Goal: Information Seeking & Learning: Check status

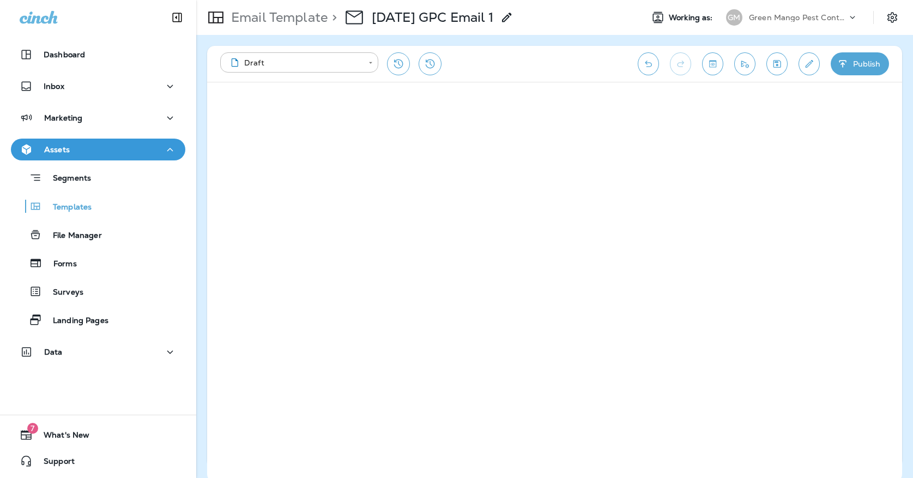
click at [86, 131] on div "Marketing" at bounding box center [98, 120] width 196 height 27
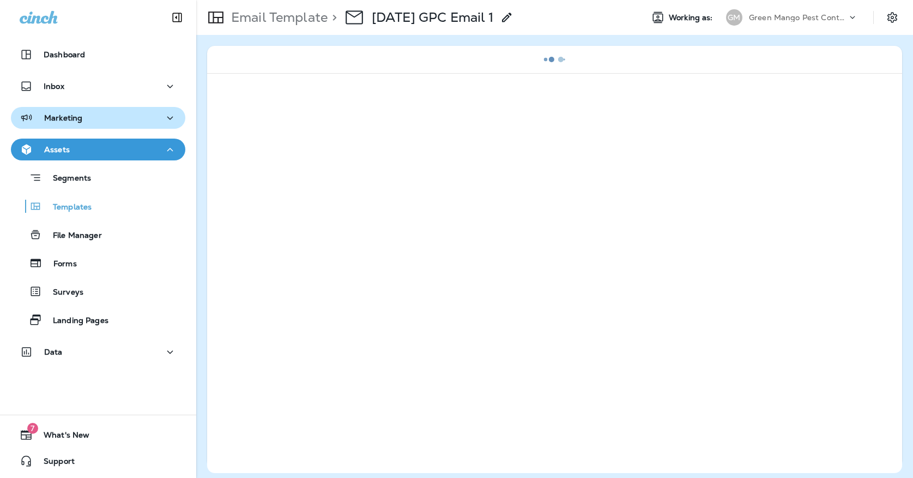
click at [79, 126] on button "Marketing" at bounding box center [98, 118] width 174 height 22
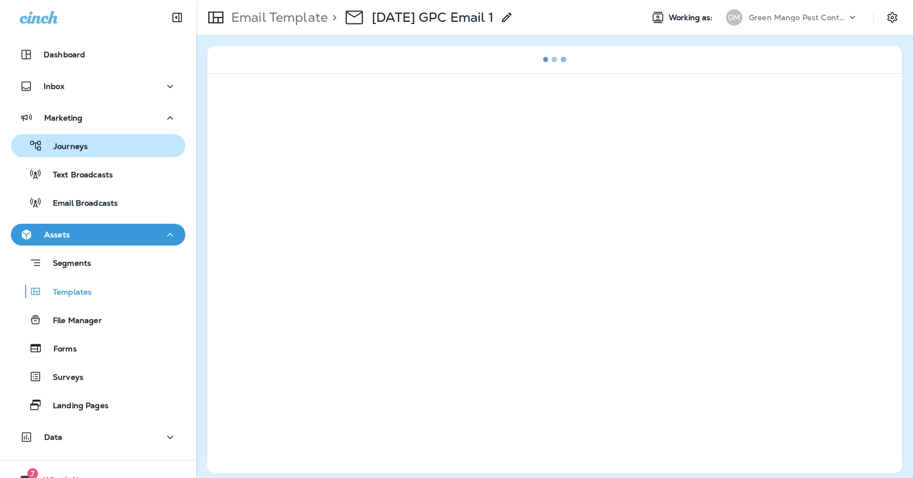
click at [75, 137] on div "Journeys" at bounding box center [51, 145] width 73 height 16
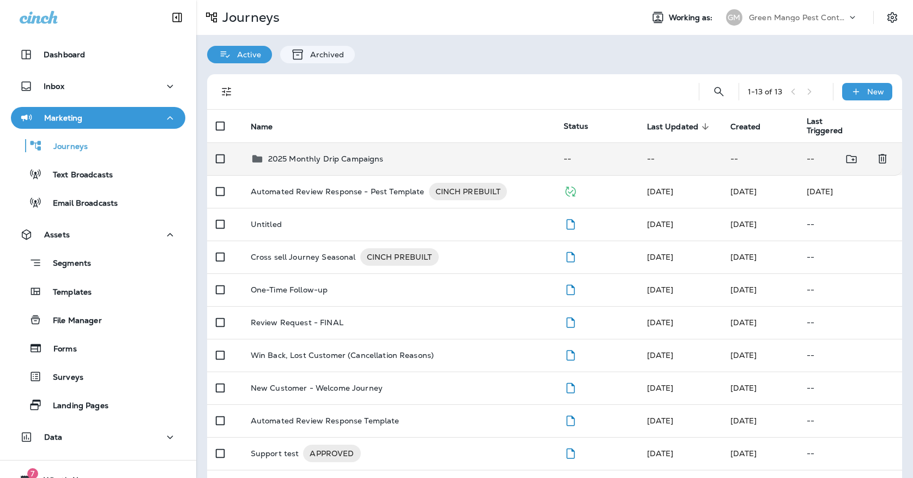
click at [280, 154] on p "2025 Monthly Drip Campaigns" at bounding box center [326, 158] width 116 height 9
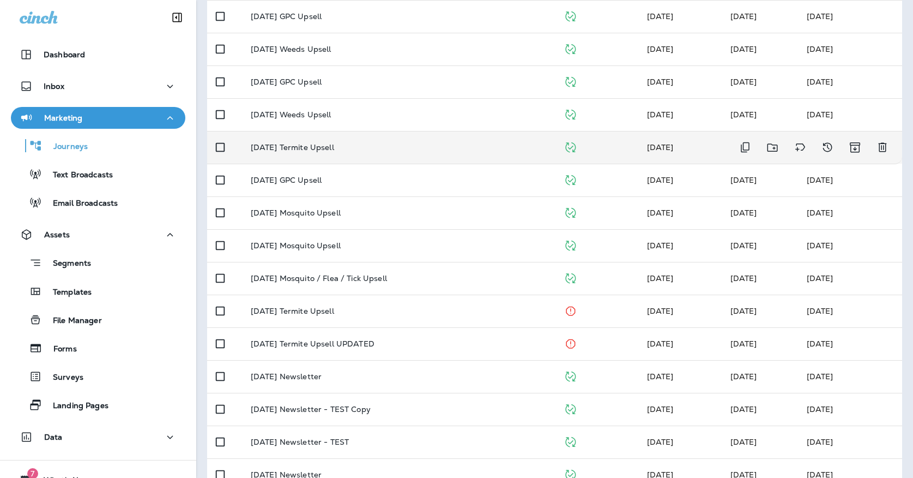
scroll to position [233, 0]
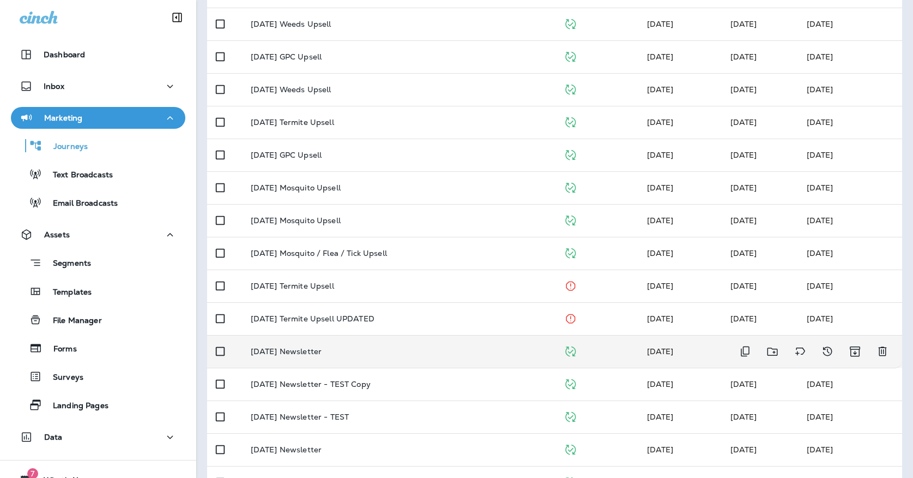
click at [313, 347] on p "October '25 Newsletter" at bounding box center [286, 351] width 71 height 9
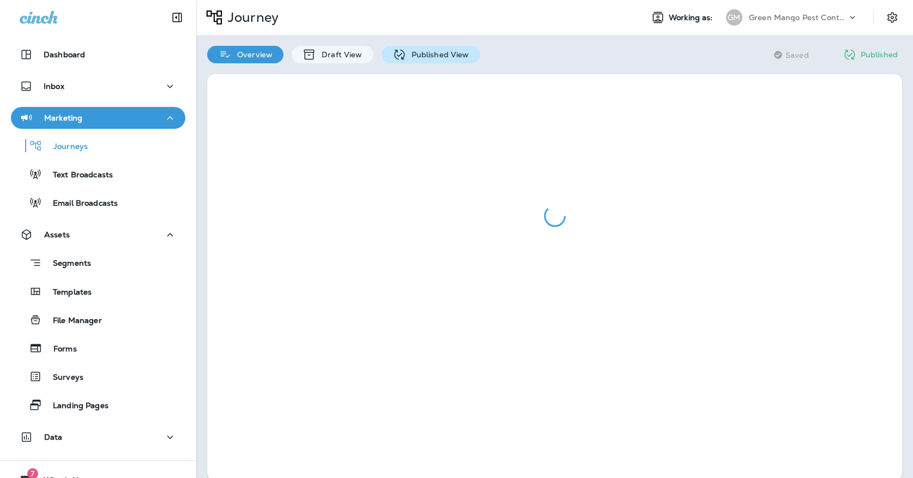
click at [398, 50] on icon at bounding box center [399, 54] width 10 height 10
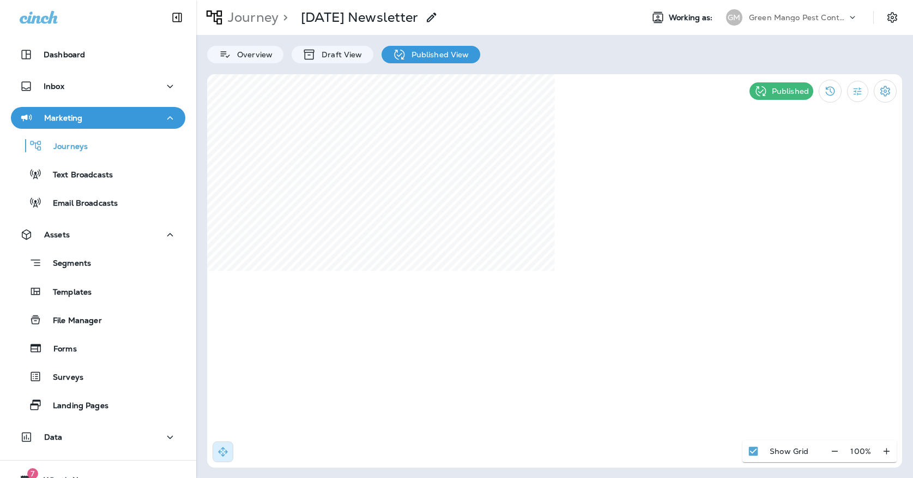
select select "*"
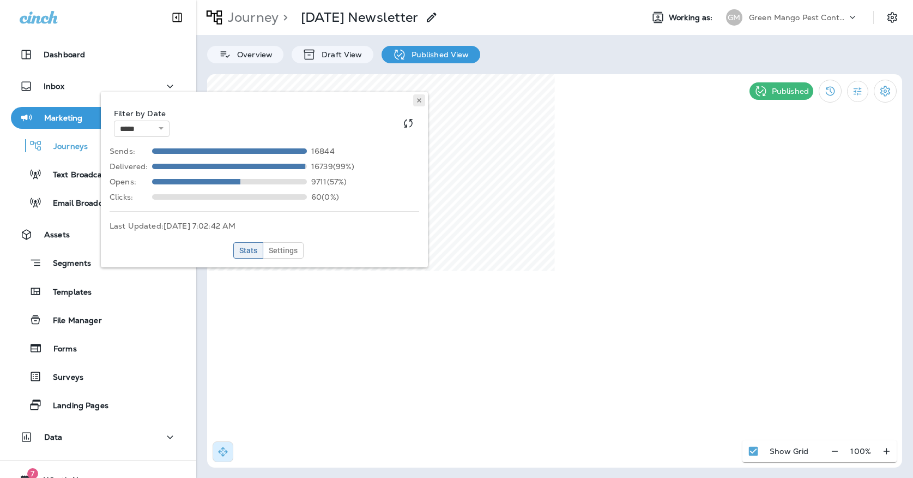
click at [421, 103] on icon at bounding box center [419, 100] width 7 height 7
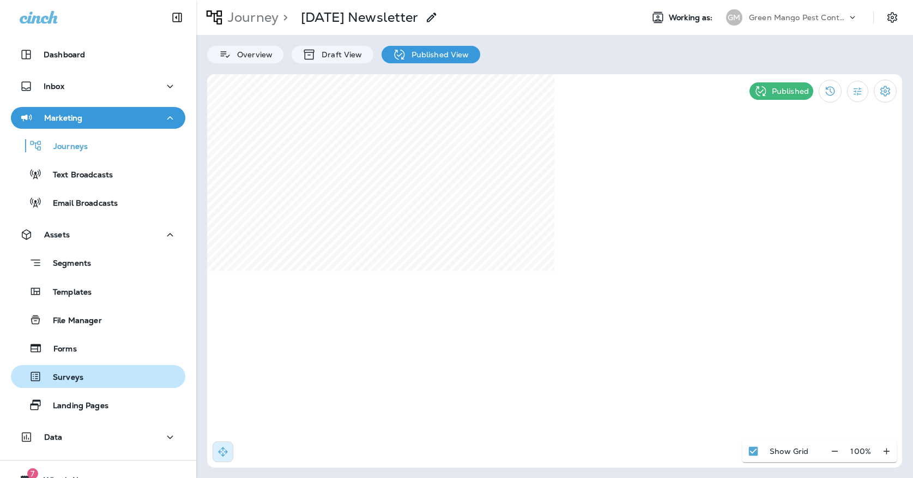
click at [71, 370] on div "Surveys" at bounding box center [49, 376] width 68 height 16
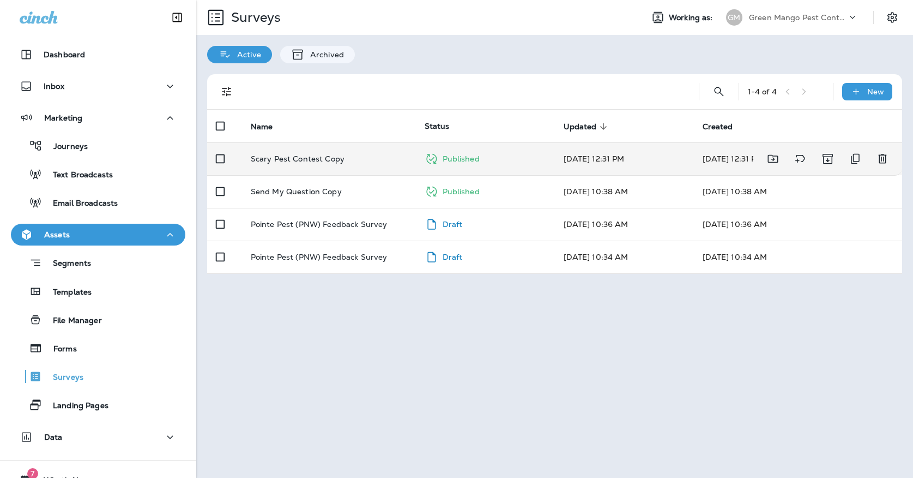
click at [309, 156] on td "Scary Pest Contest Copy" at bounding box center [329, 158] width 174 height 33
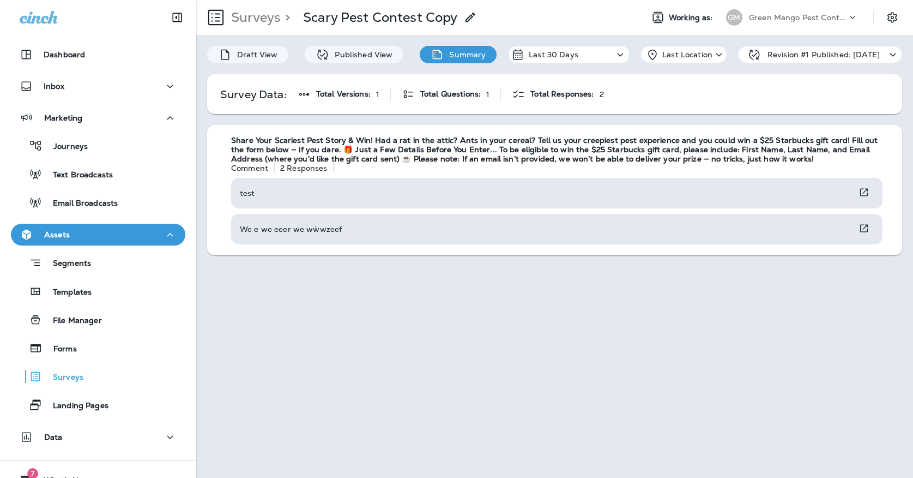
click at [754, 12] on div "Green Mango Pest Control" at bounding box center [798, 17] width 98 height 16
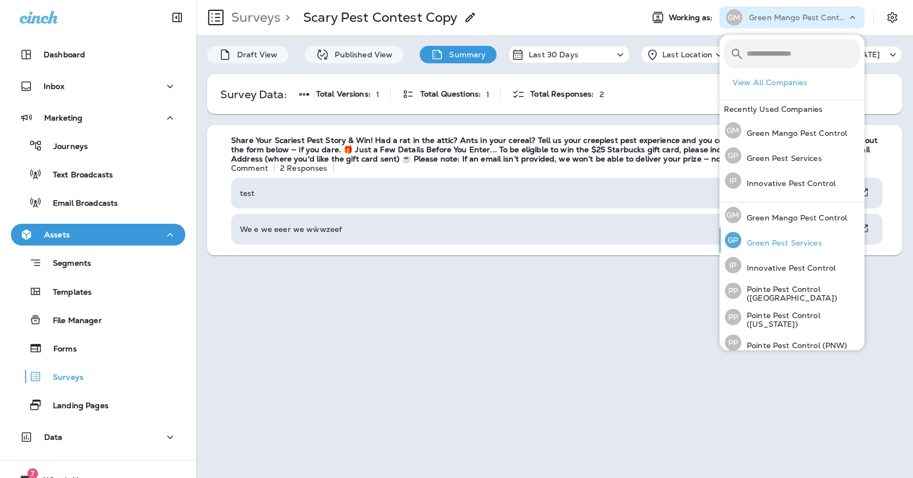
click at [751, 236] on div "GP Green Pest Services" at bounding box center [774, 239] width 106 height 25
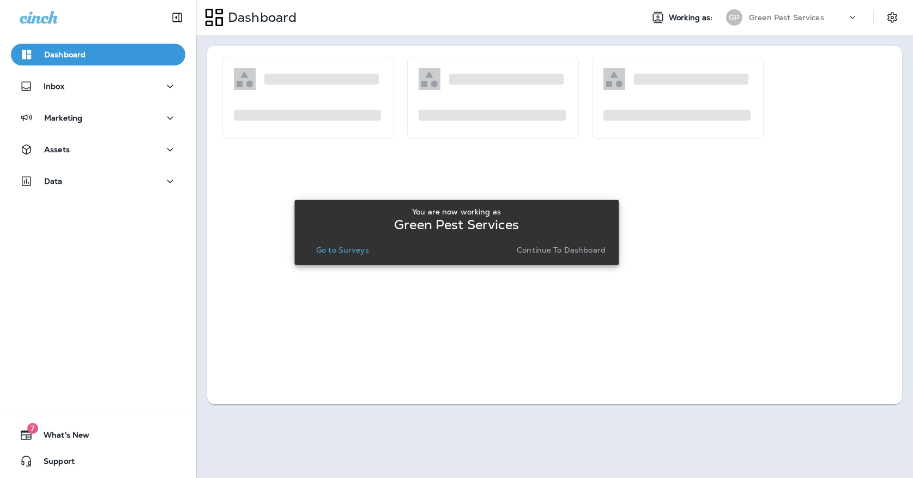
click at [318, 249] on p "Go to Surveys" at bounding box center [342, 249] width 53 height 9
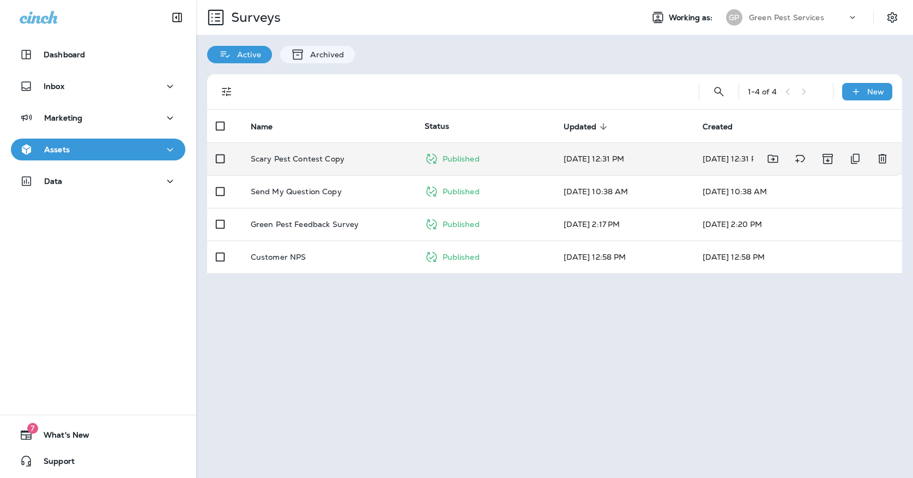
click at [335, 142] on td "Scary Pest Contest Copy" at bounding box center [329, 158] width 174 height 33
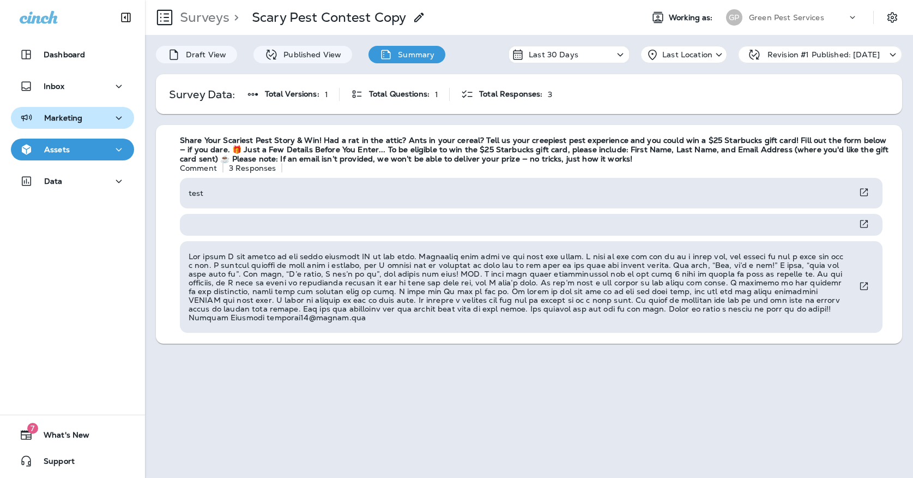
click at [82, 116] on p "Marketing" at bounding box center [63, 117] width 38 height 9
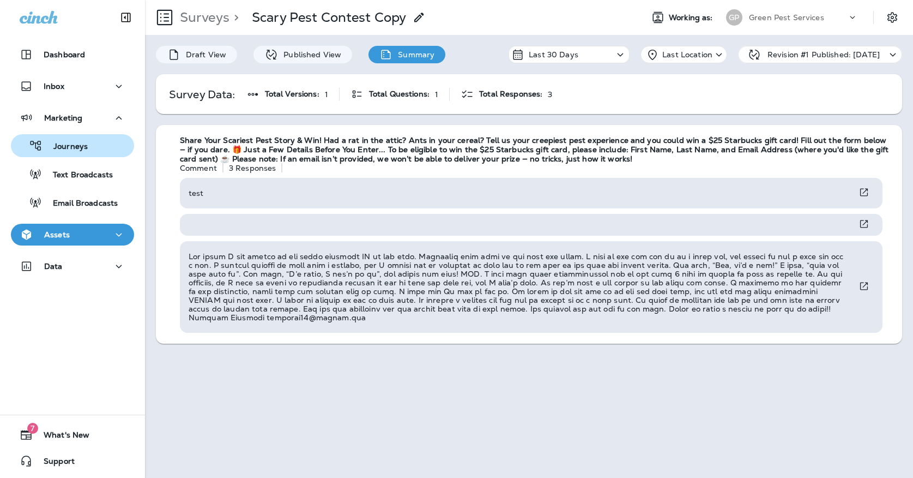
click at [82, 147] on p "Journeys" at bounding box center [65, 147] width 45 height 10
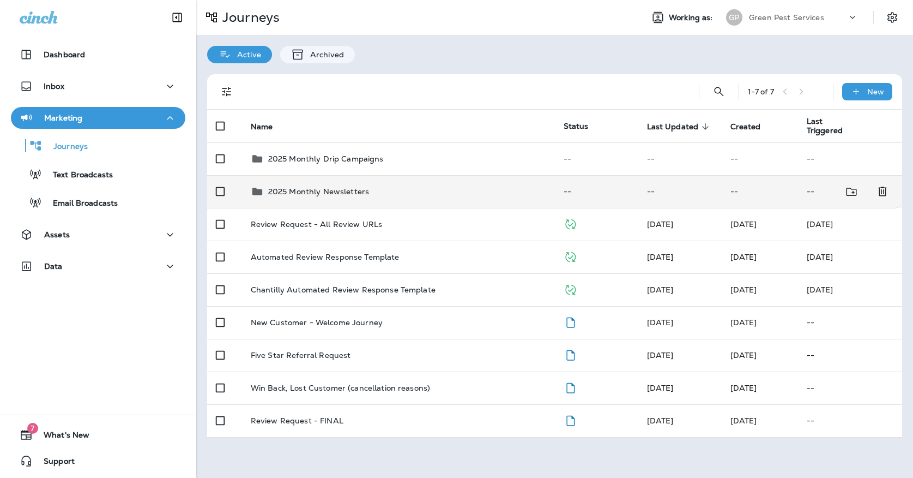
click at [293, 187] on p "2025 Monthly Newsletters" at bounding box center [318, 191] width 101 height 9
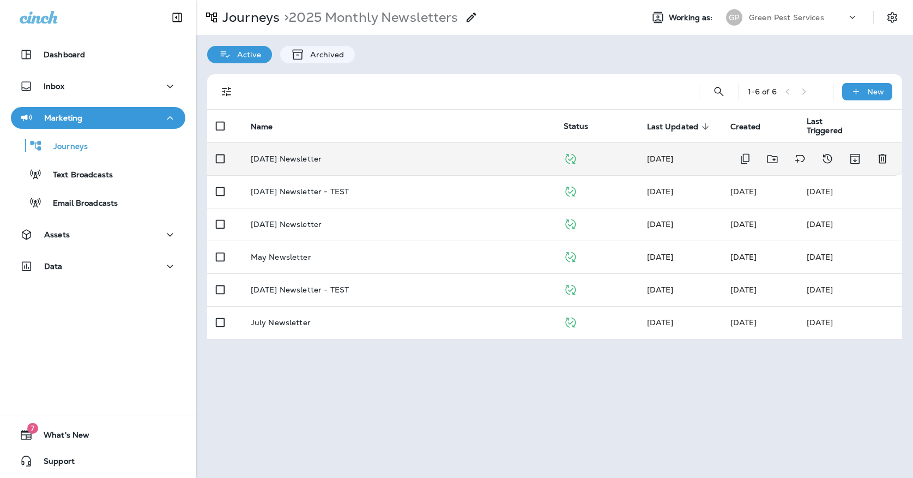
click at [302, 157] on p "October '25 Newsletter" at bounding box center [286, 158] width 71 height 9
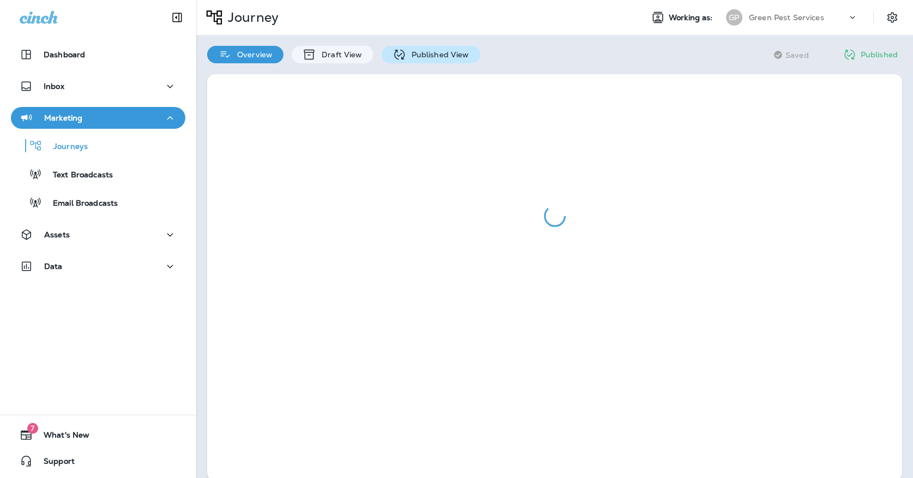
click at [406, 55] on p "Published View" at bounding box center [437, 54] width 63 height 9
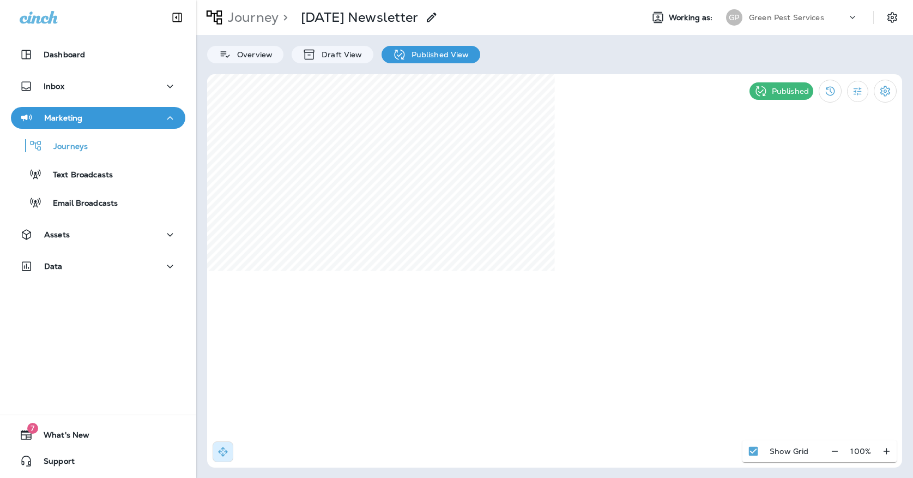
select select "*"
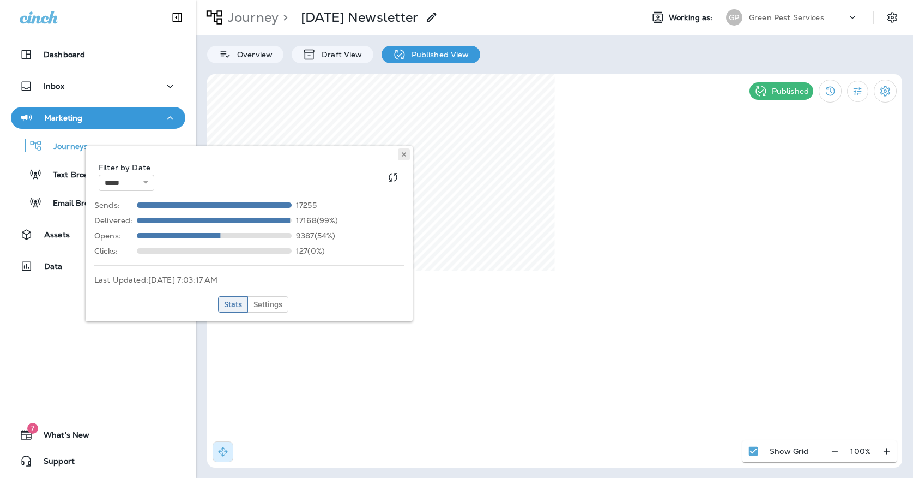
click at [406, 150] on button at bounding box center [404, 154] width 12 height 12
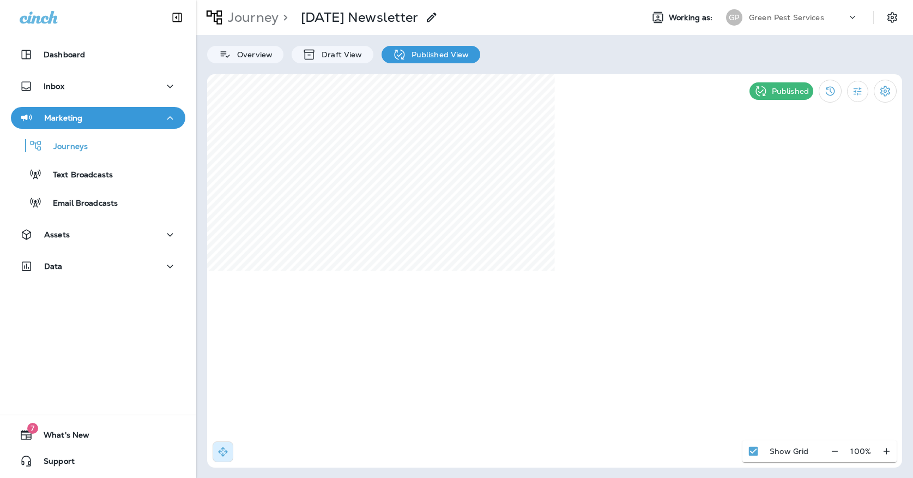
click at [755, 23] on div "Green Pest Services" at bounding box center [798, 17] width 98 height 16
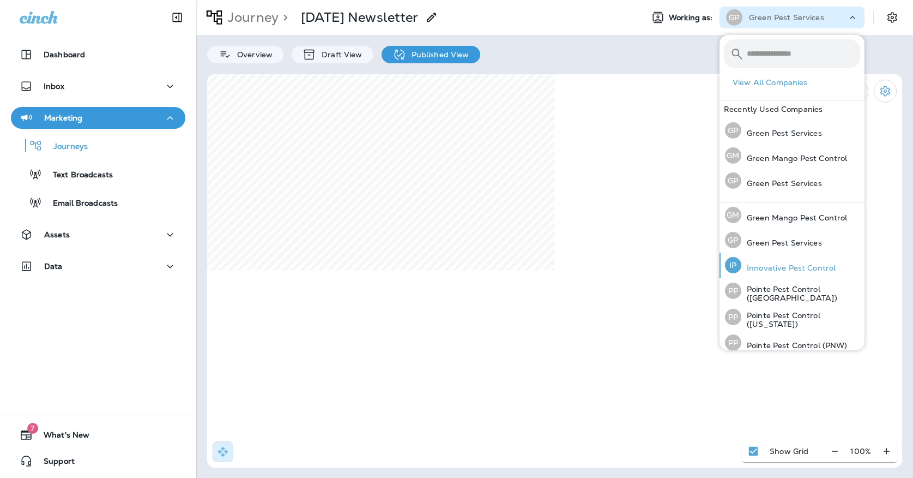
click at [753, 268] on p "Innovative Pest Control" at bounding box center [789, 267] width 94 height 9
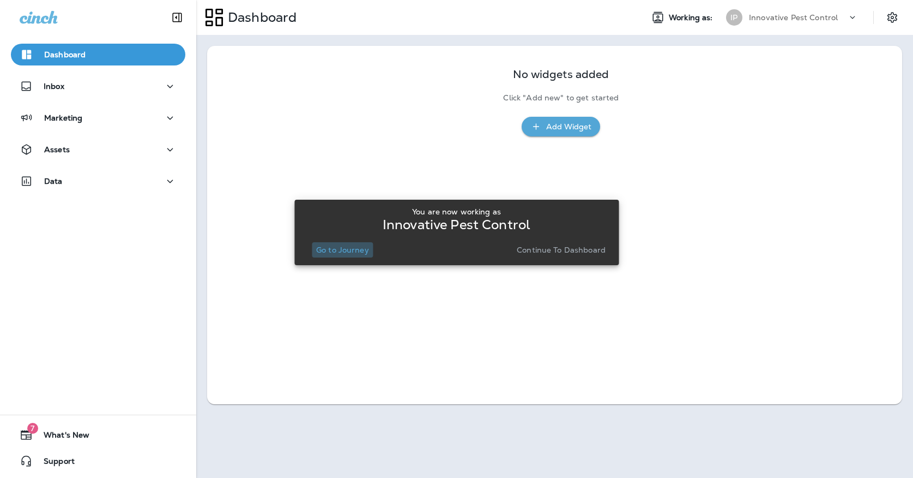
click at [351, 248] on p "Go to Journey" at bounding box center [342, 249] width 53 height 9
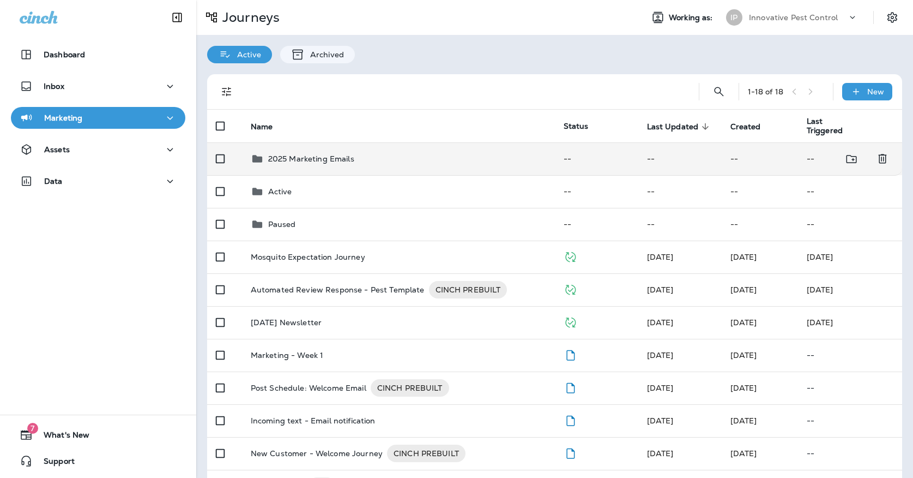
click at [322, 154] on p "2025 Marketing Emails" at bounding box center [311, 158] width 86 height 9
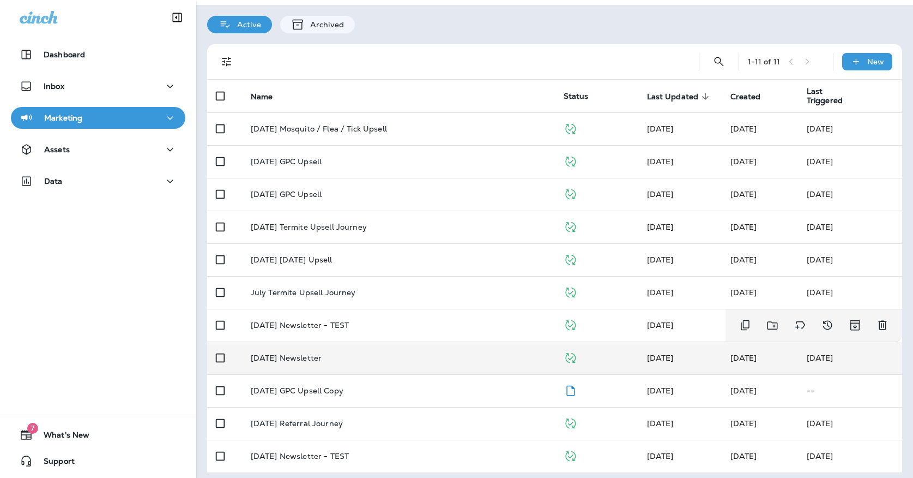
scroll to position [29, 0]
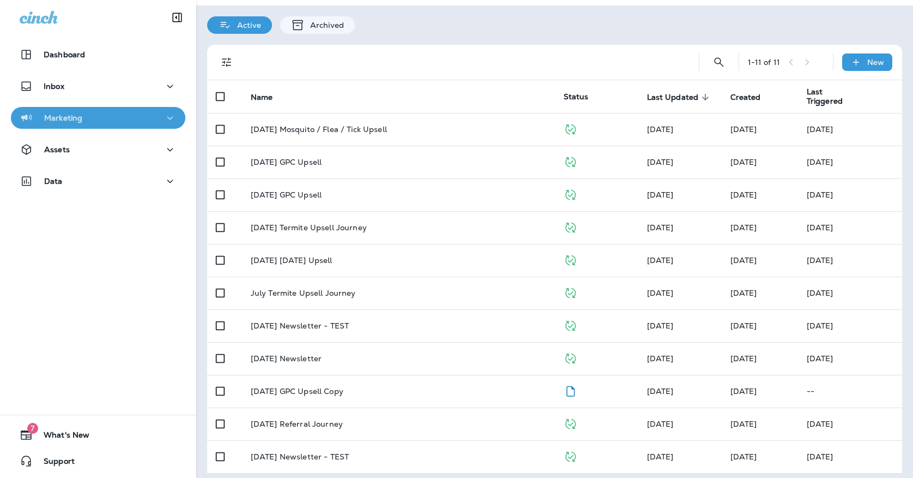
click at [147, 113] on div "Marketing" at bounding box center [98, 118] width 157 height 14
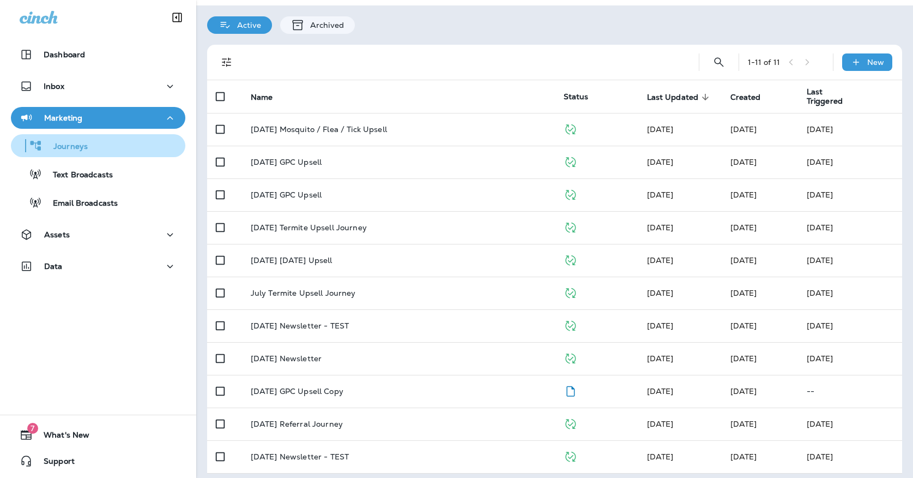
click at [136, 140] on div "Journeys" at bounding box center [98, 145] width 166 height 16
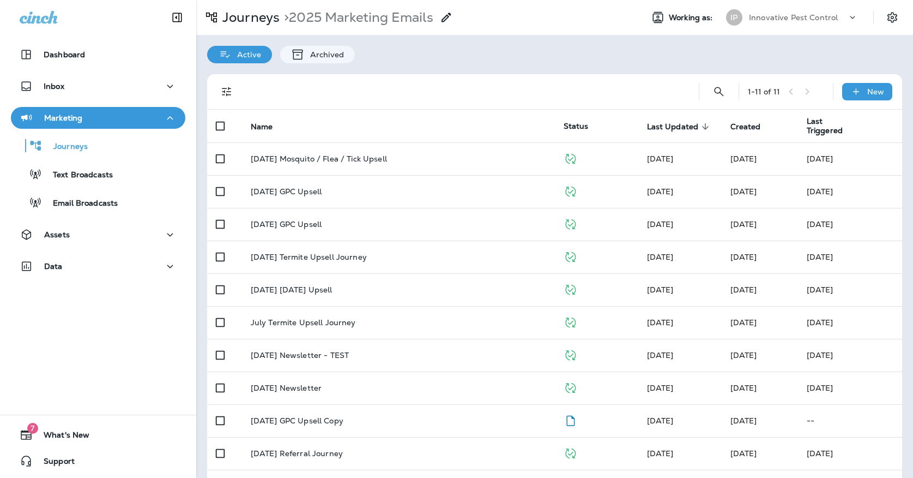
scroll to position [0, 0]
click at [250, 28] on div "Journeys > 2025 Marketing Emails" at bounding box center [324, 18] width 257 height 22
click at [250, 21] on p "Journeys" at bounding box center [249, 17] width 62 height 16
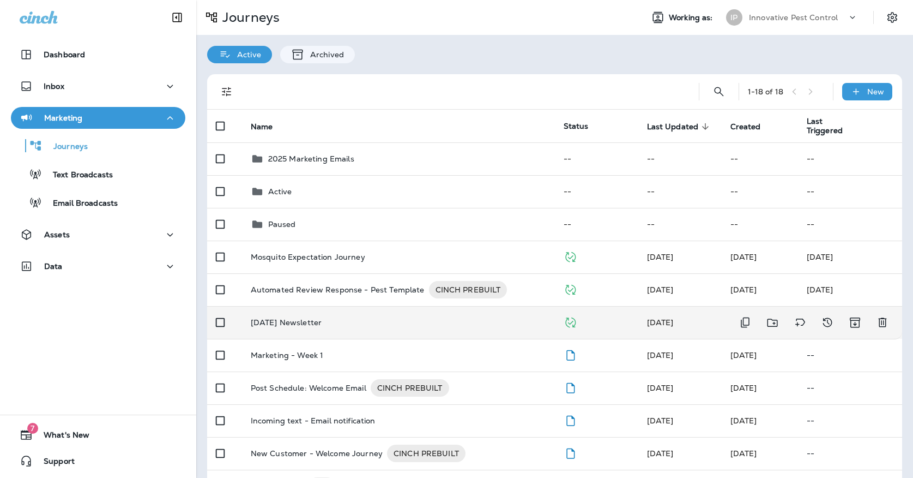
click at [291, 310] on td "Oct '25 Newsletter" at bounding box center [398, 322] width 313 height 33
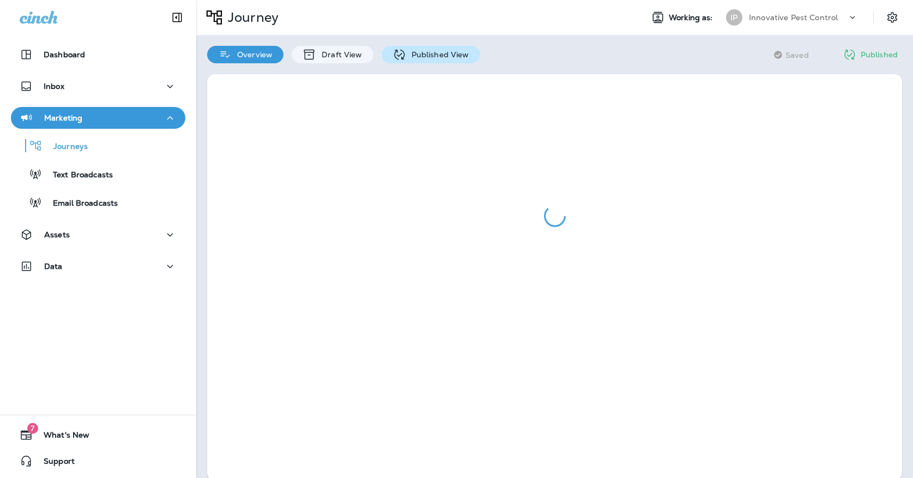
click at [425, 46] on div "Published View" at bounding box center [431, 54] width 99 height 17
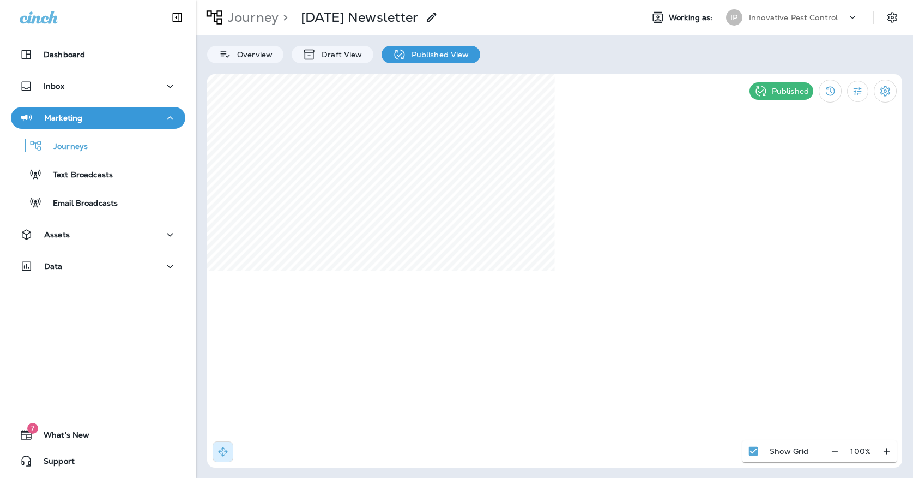
select select "*"
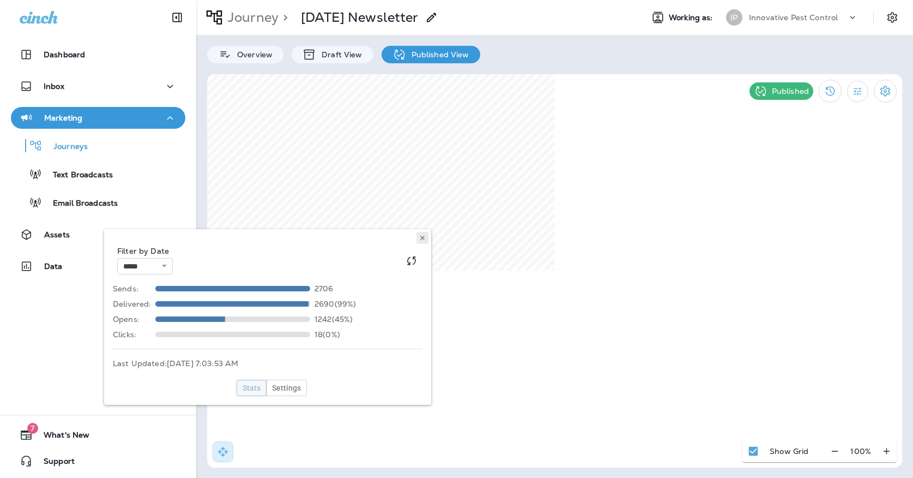
click at [424, 236] on use at bounding box center [422, 238] width 4 height 4
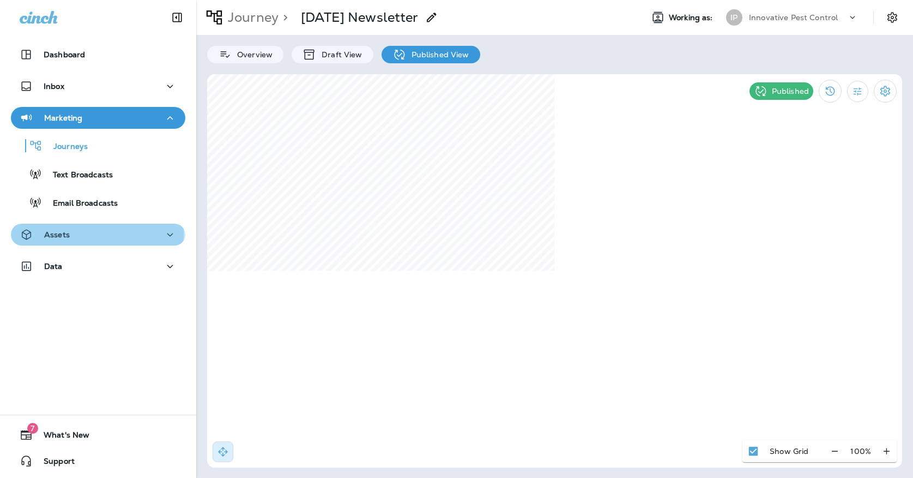
click at [80, 234] on div "Assets" at bounding box center [98, 235] width 157 height 14
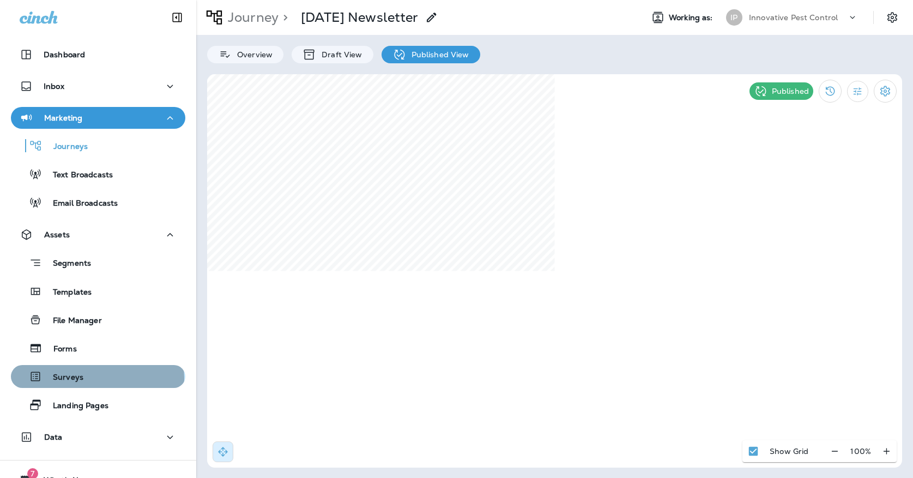
click at [90, 378] on div "Surveys" at bounding box center [98, 376] width 166 height 16
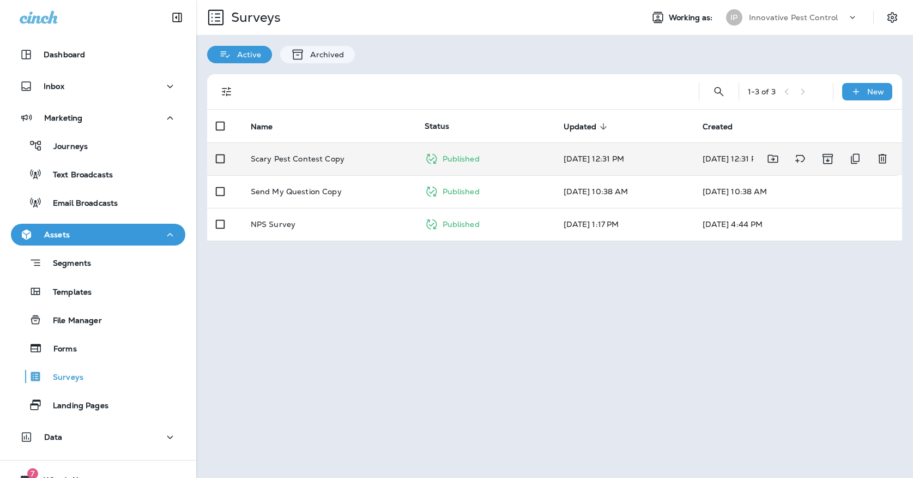
click at [296, 154] on p "Scary Pest Contest Copy" at bounding box center [298, 158] width 94 height 9
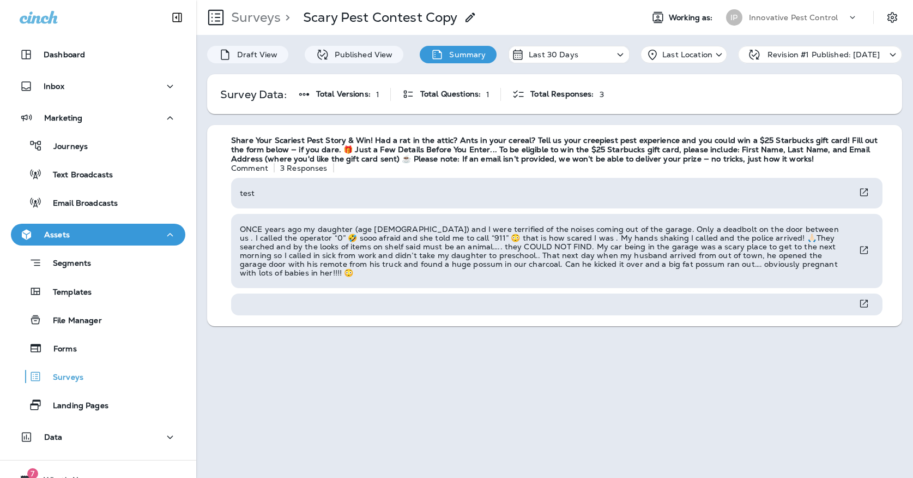
click at [739, 5] on div "Surveys > Scary Pest Contest Copy Working as: IP Innovative Pest Control" at bounding box center [554, 17] width 717 height 35
click at [739, 14] on div "IP" at bounding box center [734, 17] width 16 height 16
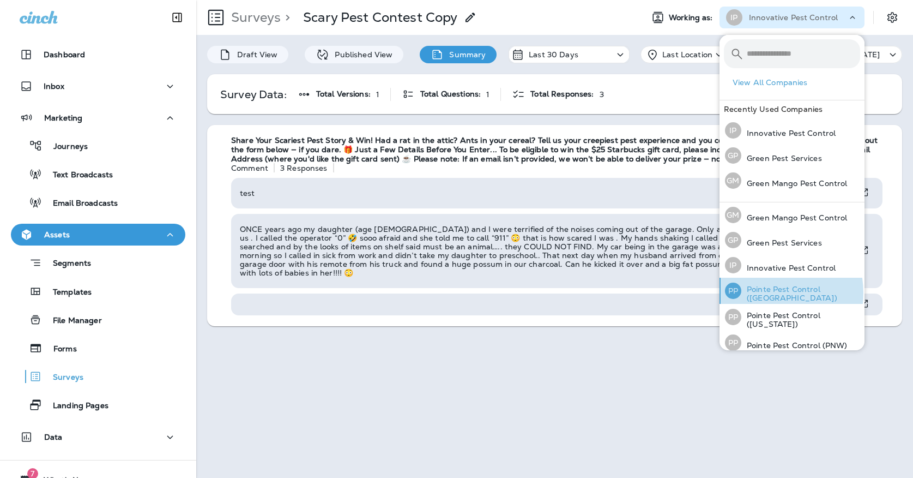
click at [761, 293] on p "Pointe Pest Control (Chicago)" at bounding box center [801, 293] width 119 height 17
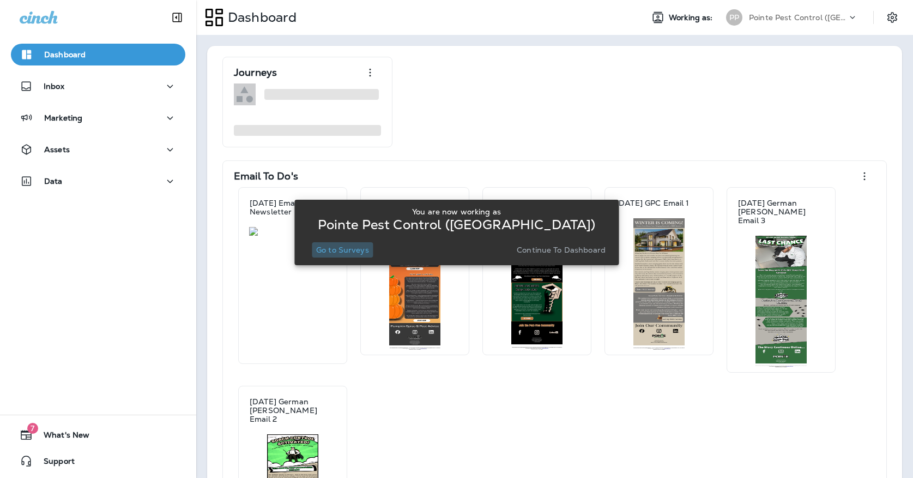
click at [350, 256] on button "Go to Surveys" at bounding box center [343, 249] width 62 height 15
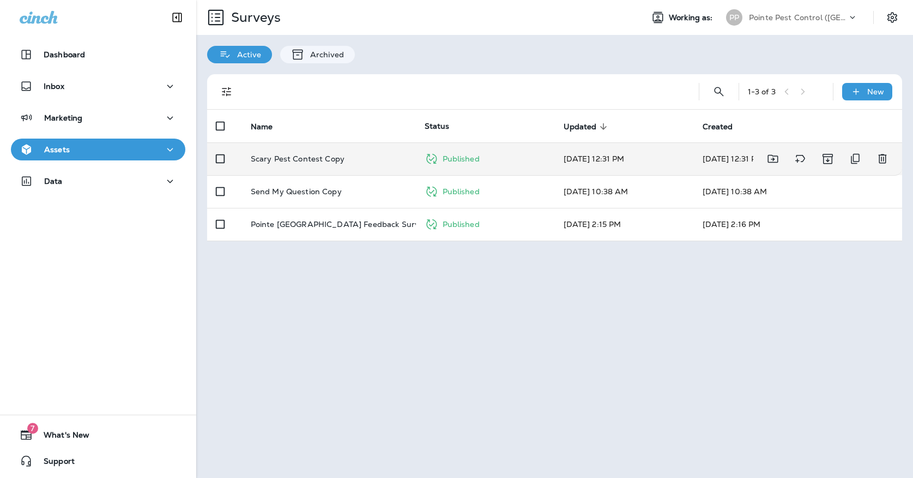
click at [360, 154] on div "Scary Pest Contest Copy" at bounding box center [329, 158] width 156 height 9
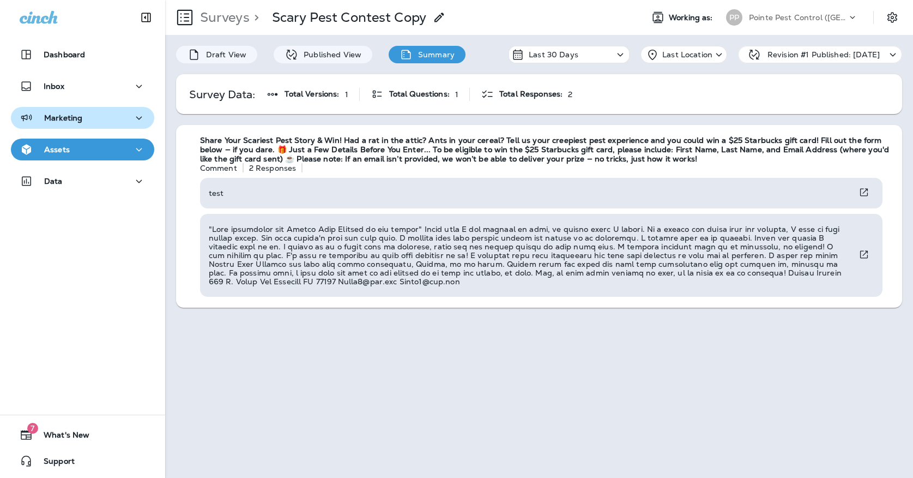
click at [55, 110] on button "Marketing" at bounding box center [82, 118] width 143 height 22
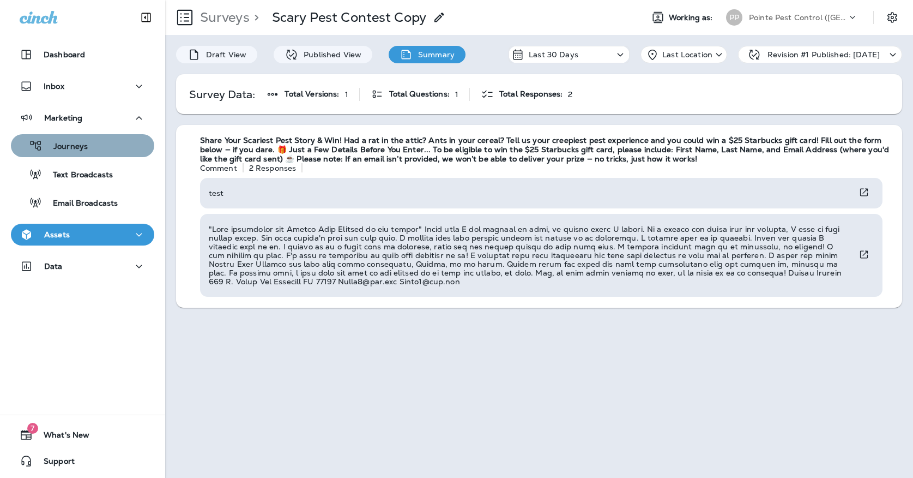
click at [55, 142] on p "Journeys" at bounding box center [65, 147] width 45 height 10
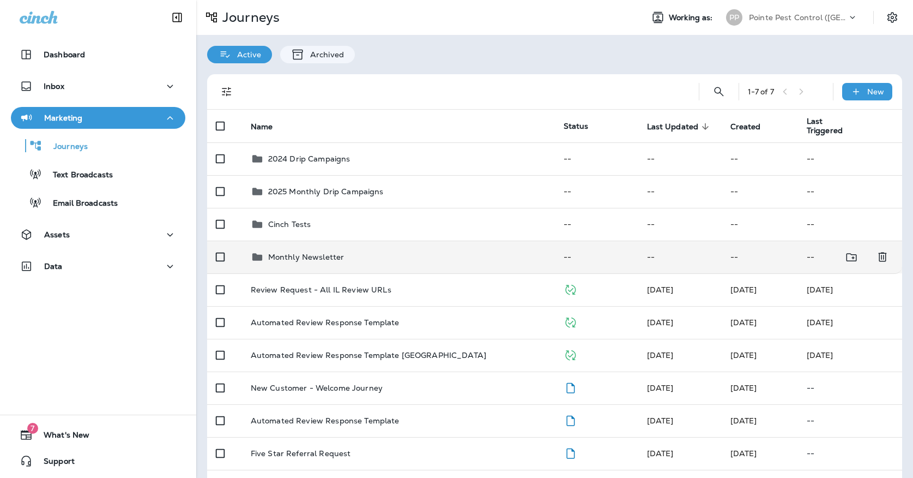
click at [306, 258] on td "Monthly Newsletter" at bounding box center [398, 256] width 313 height 33
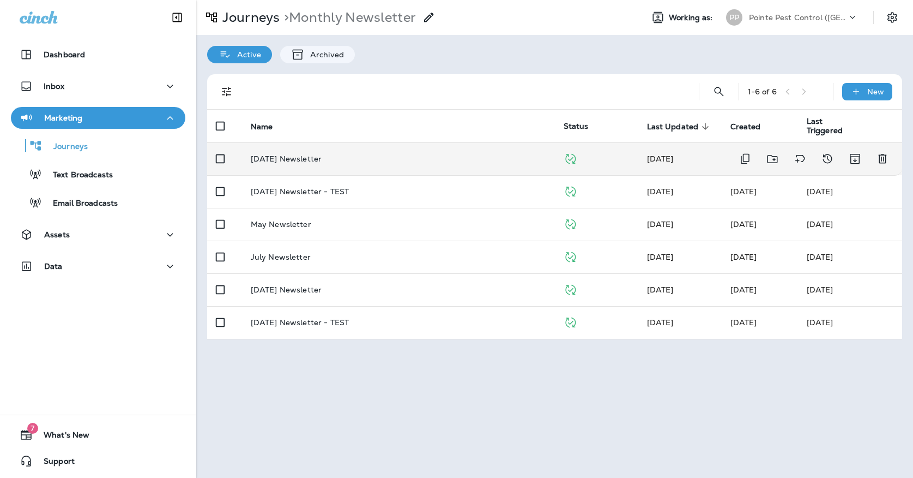
click at [339, 154] on div "Oct ' 25 Newsletter" at bounding box center [399, 158] width 296 height 9
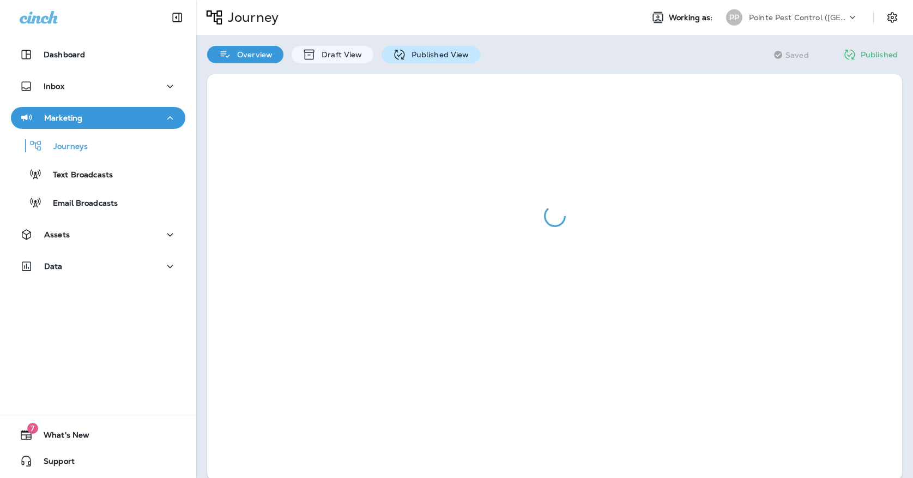
click at [409, 52] on p "Published View" at bounding box center [437, 54] width 63 height 9
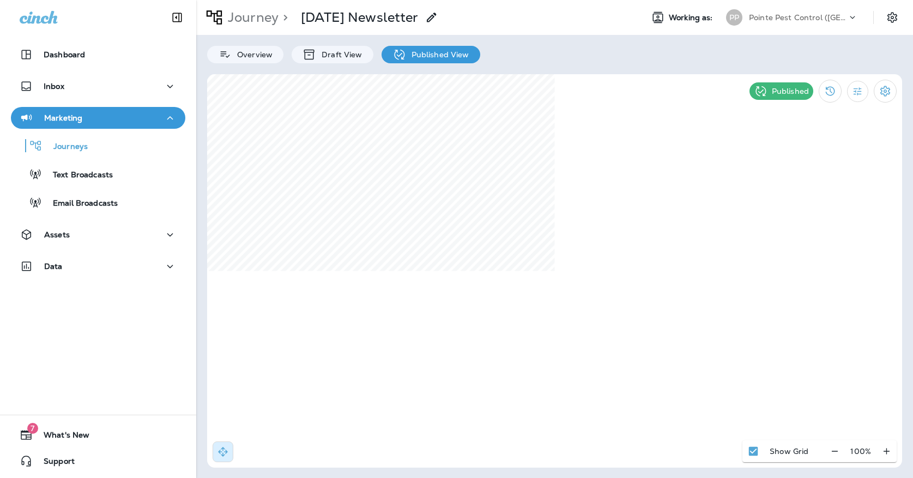
select select "*"
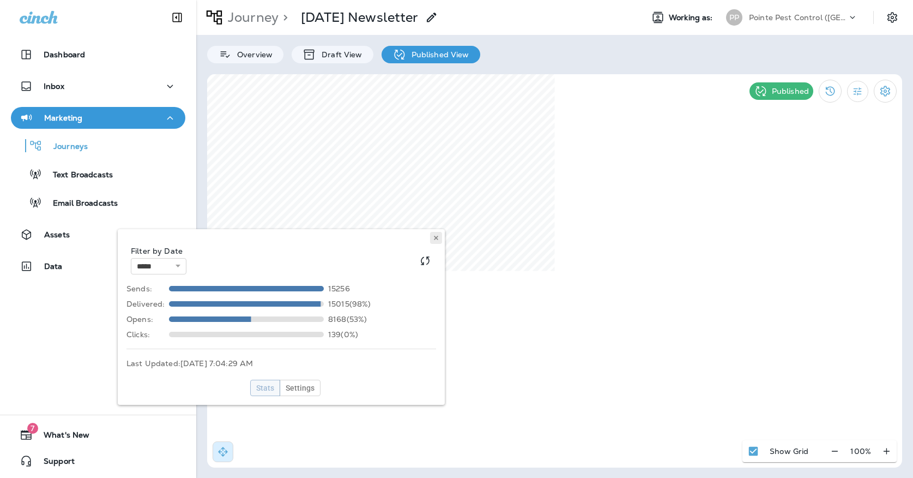
click at [439, 234] on button at bounding box center [436, 238] width 12 height 12
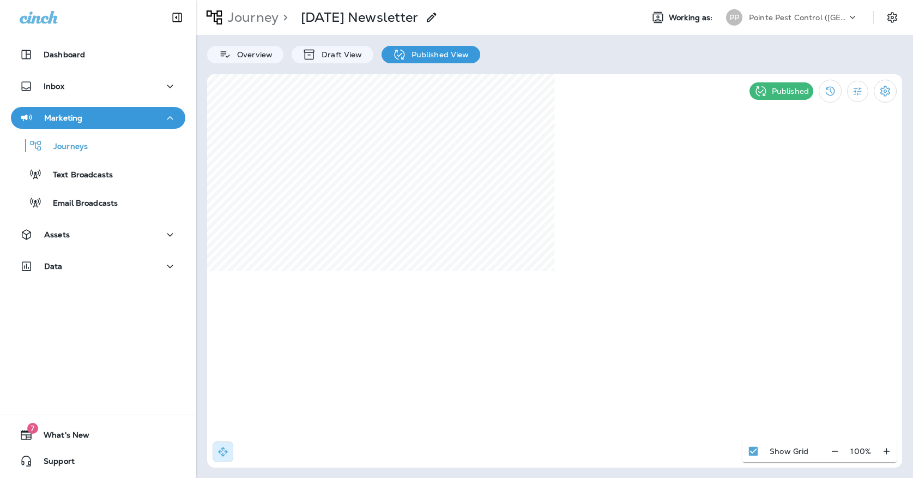
click at [794, 24] on div "Pointe Pest Control (Chicago)" at bounding box center [798, 17] width 98 height 16
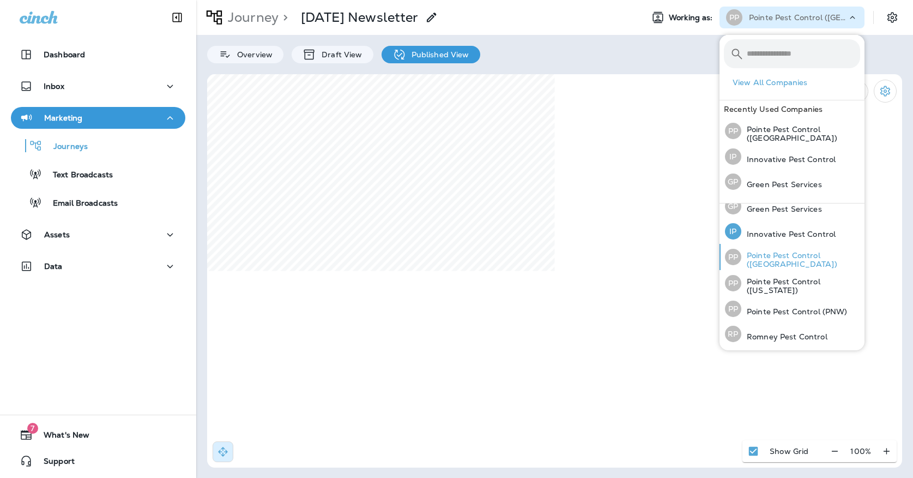
scroll to position [33, 0]
click at [808, 282] on p "Pointe Pest Control (Missouri)" at bounding box center [801, 287] width 119 height 17
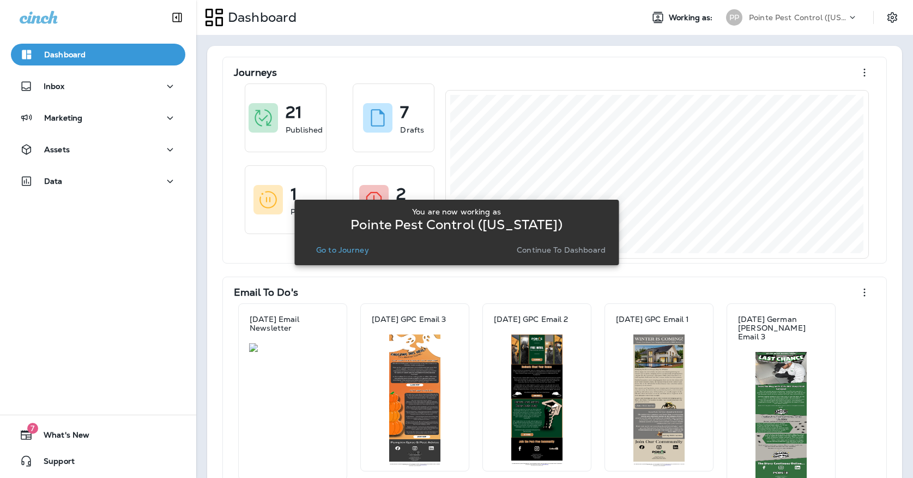
click at [336, 249] on p "Go to Journey" at bounding box center [342, 249] width 53 height 9
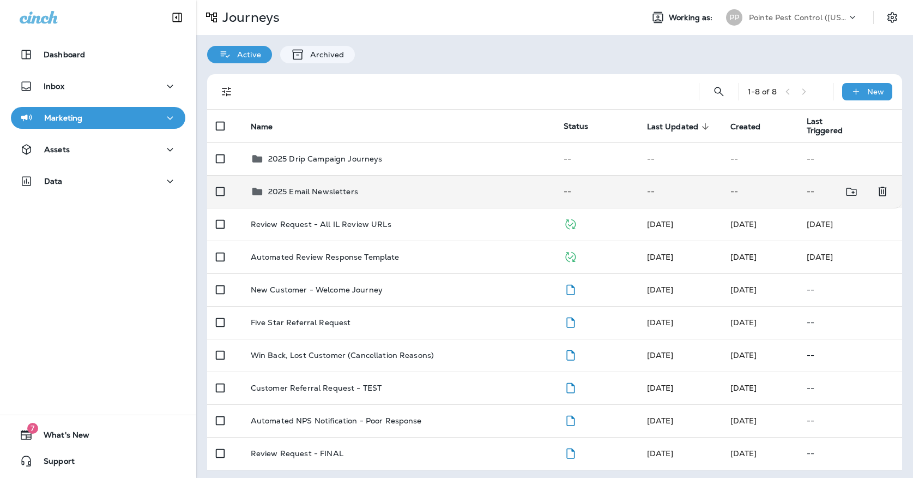
click at [334, 189] on p "2025 Email Newsletters" at bounding box center [313, 191] width 90 height 9
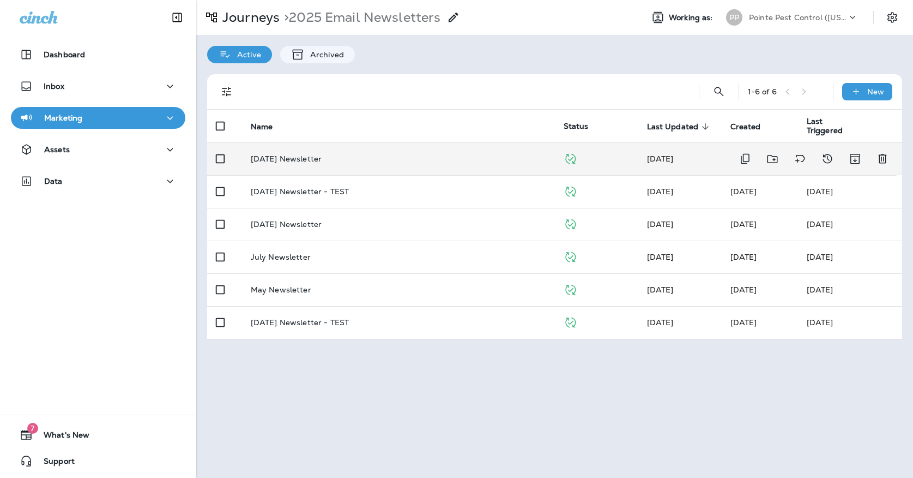
click at [335, 161] on td "October '25 Newsletter" at bounding box center [398, 158] width 313 height 33
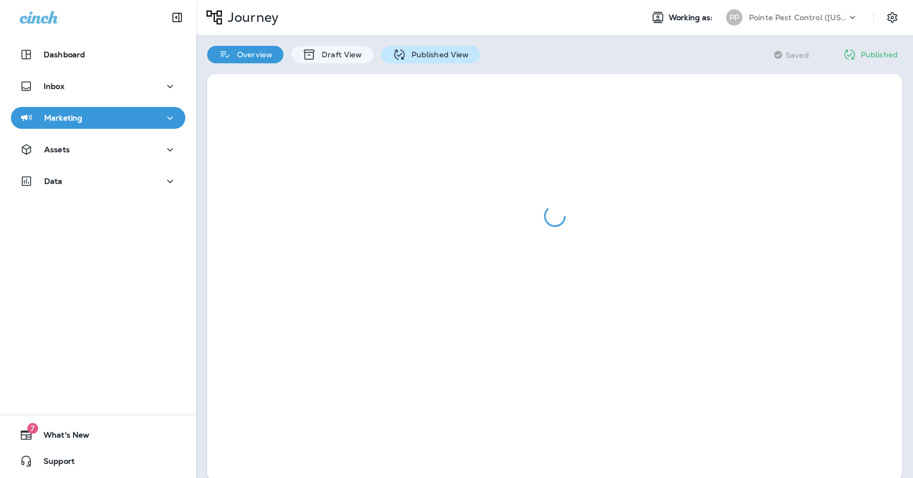
click at [441, 55] on p "Published View" at bounding box center [437, 54] width 63 height 9
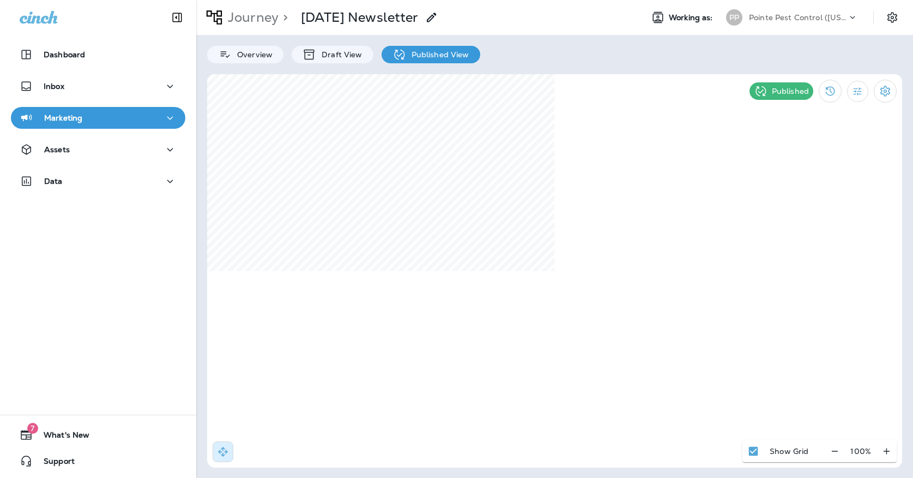
select select "*"
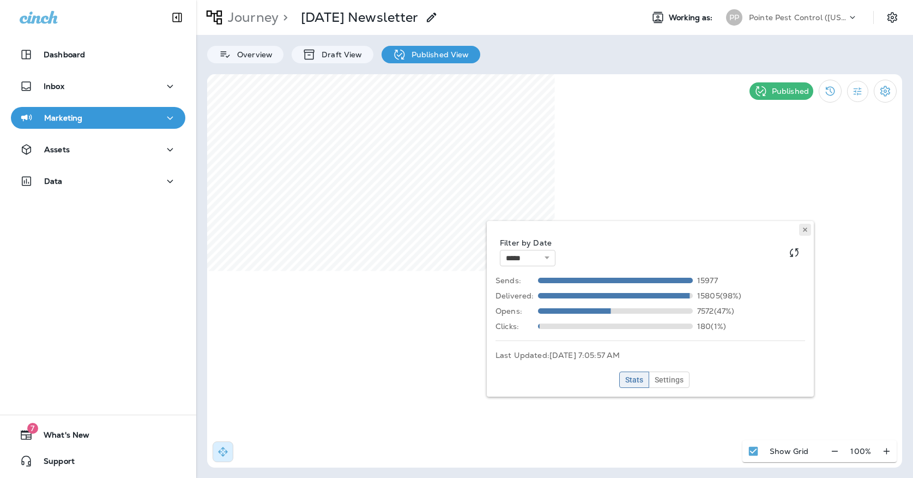
click at [808, 230] on icon at bounding box center [805, 229] width 7 height 7
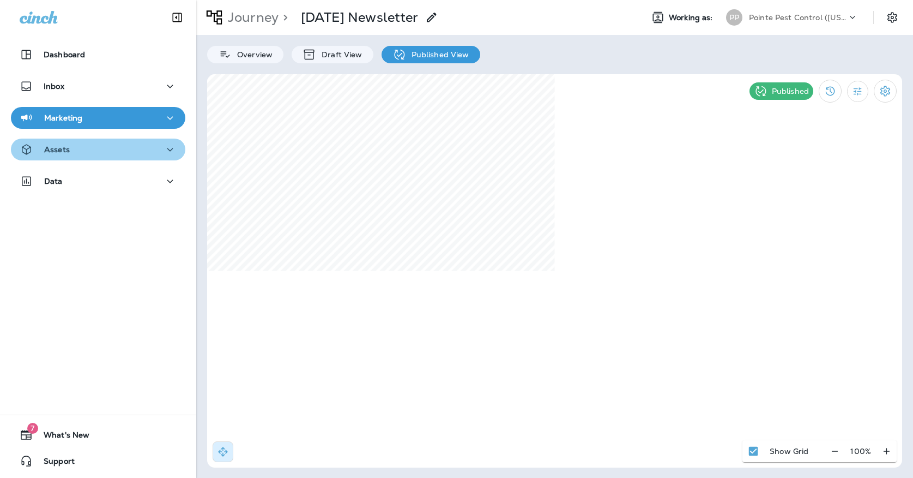
click at [169, 144] on icon "button" at bounding box center [170, 150] width 13 height 14
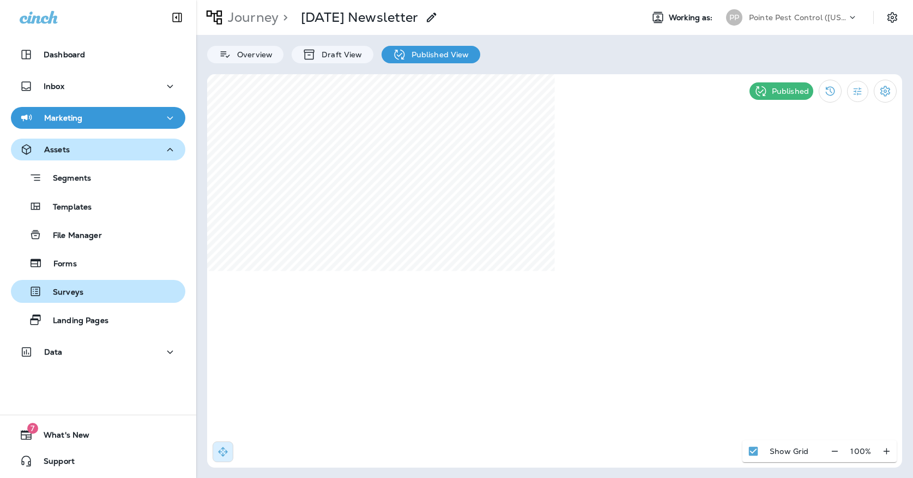
click at [93, 288] on div "Surveys" at bounding box center [98, 291] width 166 height 16
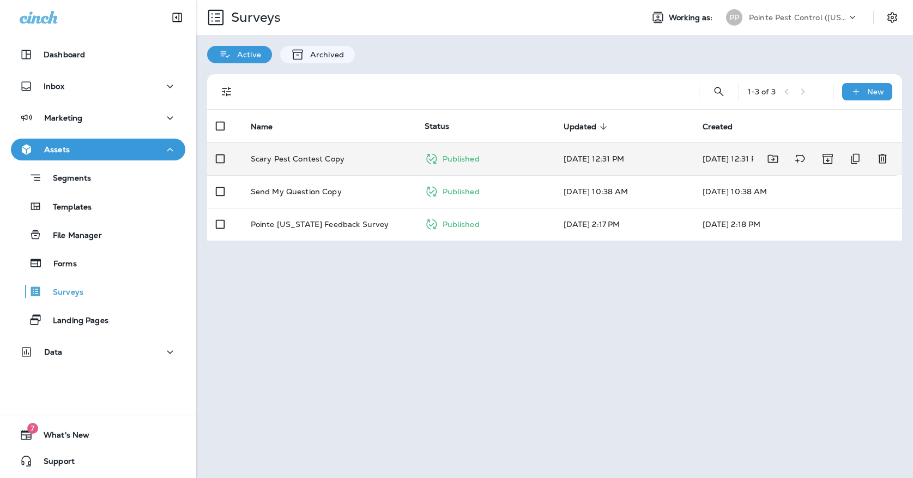
click at [293, 154] on td "Scary Pest Contest Copy" at bounding box center [329, 158] width 174 height 33
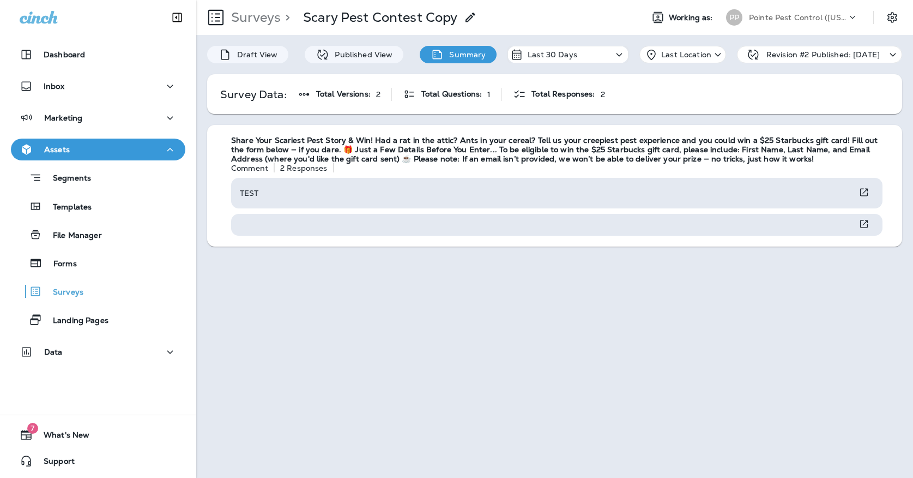
click at [773, 22] on div "Pointe Pest Control (Missouri)" at bounding box center [798, 17] width 98 height 16
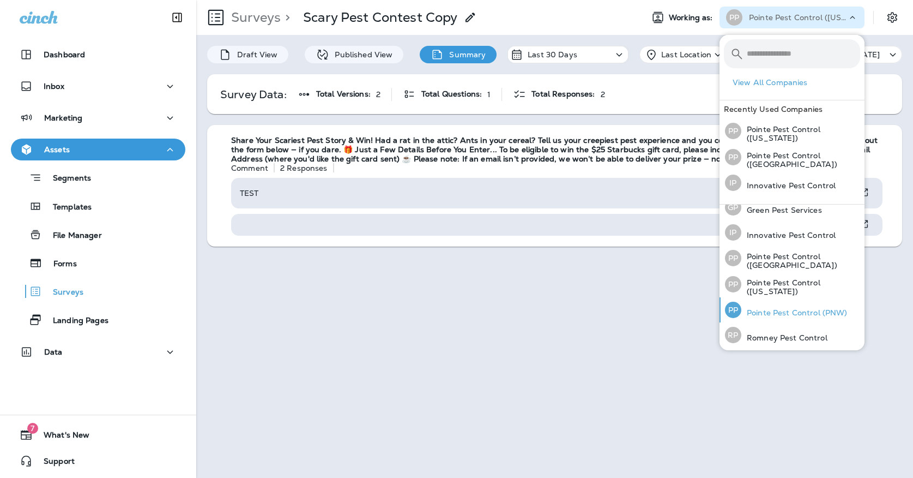
scroll to position [34, 0]
click at [744, 305] on div "PP Pointe Pest Control (PNW)" at bounding box center [786, 310] width 131 height 25
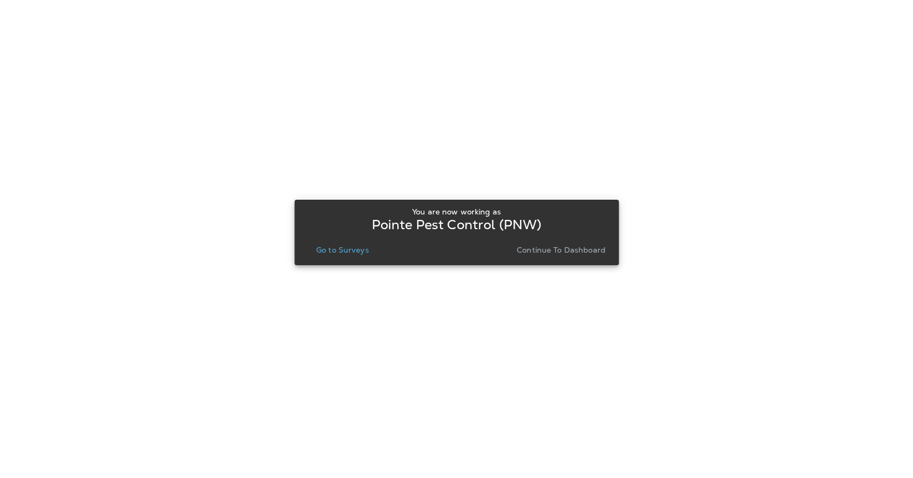
click at [340, 257] on button "Go to Surveys" at bounding box center [343, 249] width 62 height 15
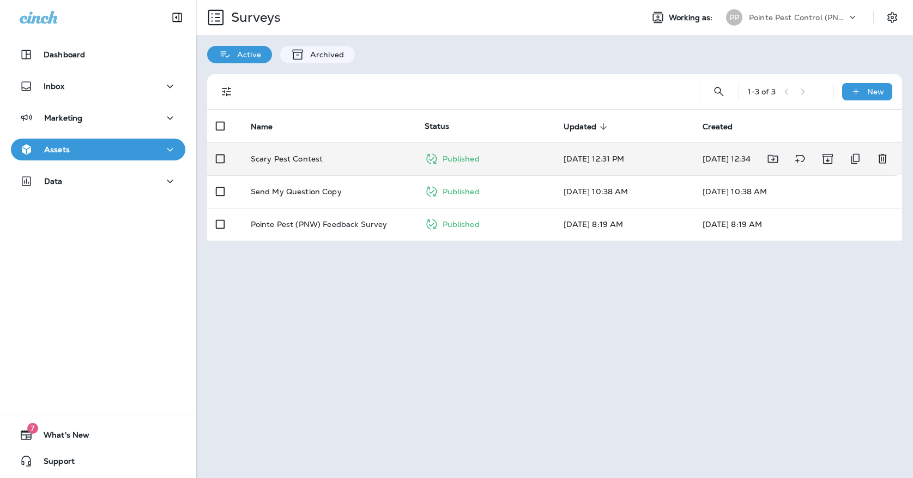
click at [348, 156] on td "Scary Pest Contest" at bounding box center [329, 158] width 174 height 33
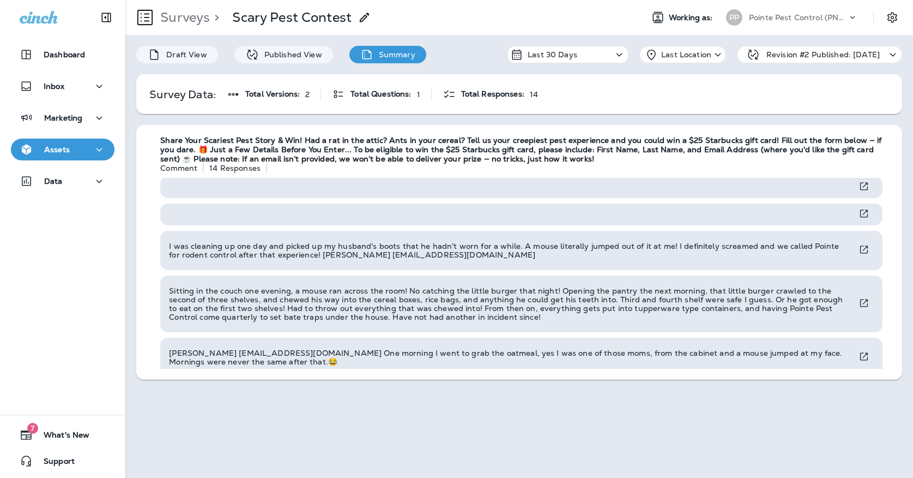
scroll to position [552, 0]
click at [76, 123] on div "Marketing" at bounding box center [51, 118] width 63 height 14
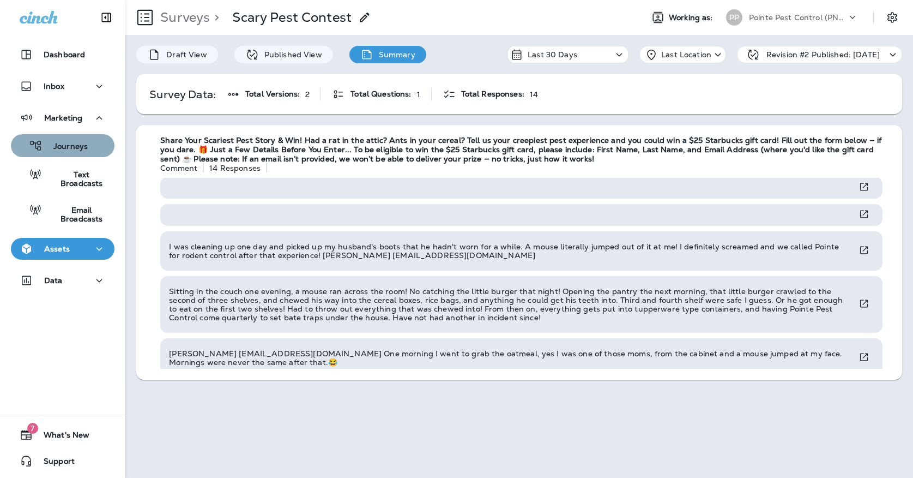
click at [71, 142] on p "Journeys" at bounding box center [65, 147] width 45 height 10
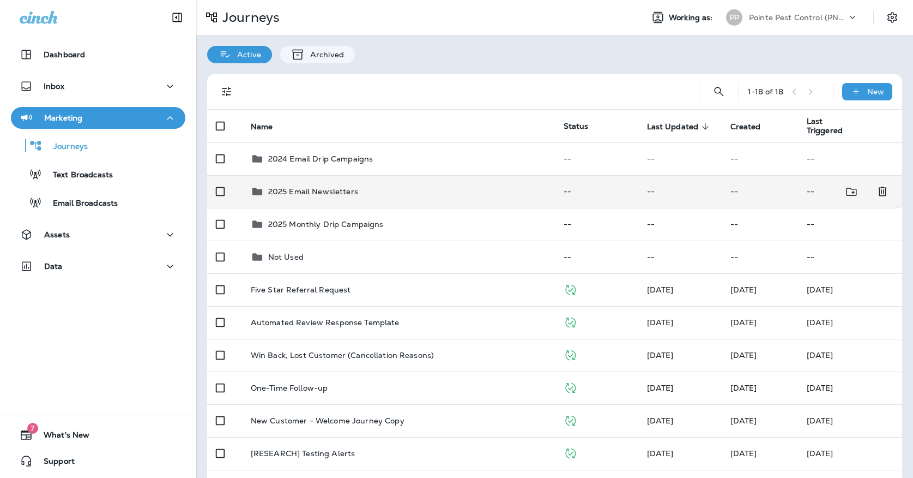
click at [345, 190] on div "2025 Email Newsletters" at bounding box center [313, 191] width 90 height 13
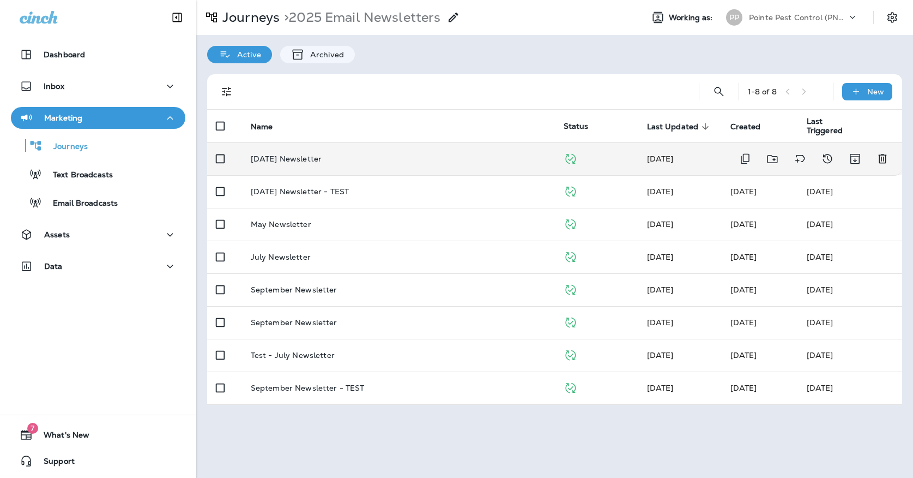
click at [272, 144] on td "Oct '25 Newsletter" at bounding box center [398, 158] width 313 height 33
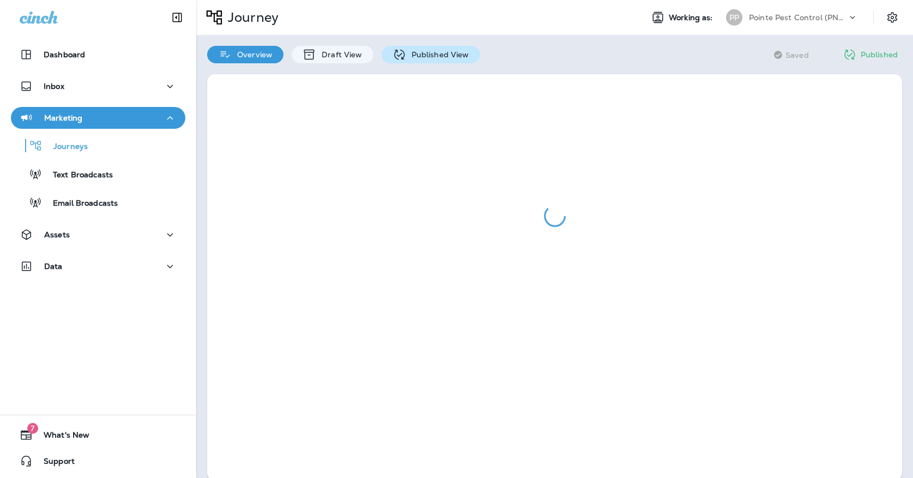
click at [406, 48] on div "Published View" at bounding box center [431, 54] width 99 height 17
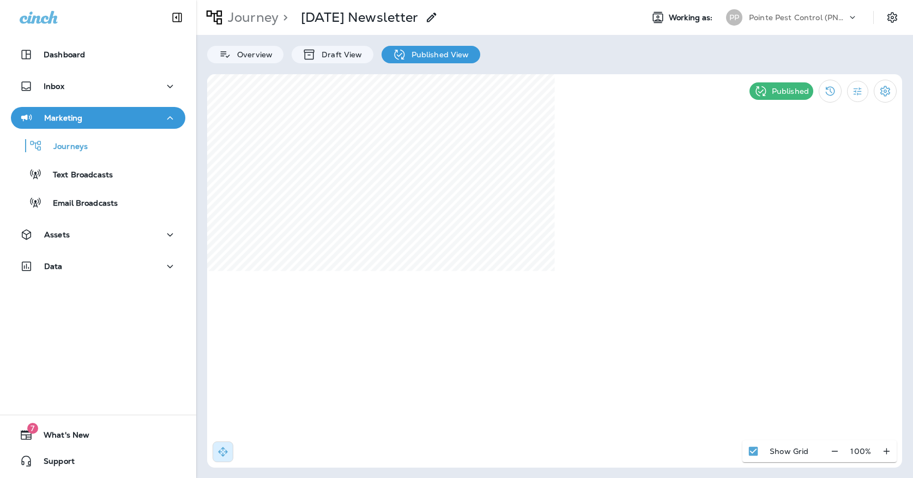
select select "*"
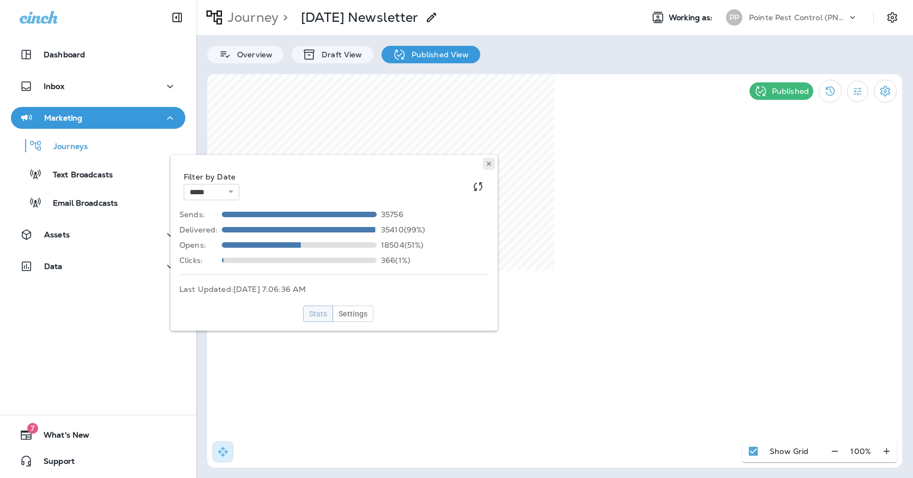
click at [487, 167] on button at bounding box center [489, 164] width 12 height 12
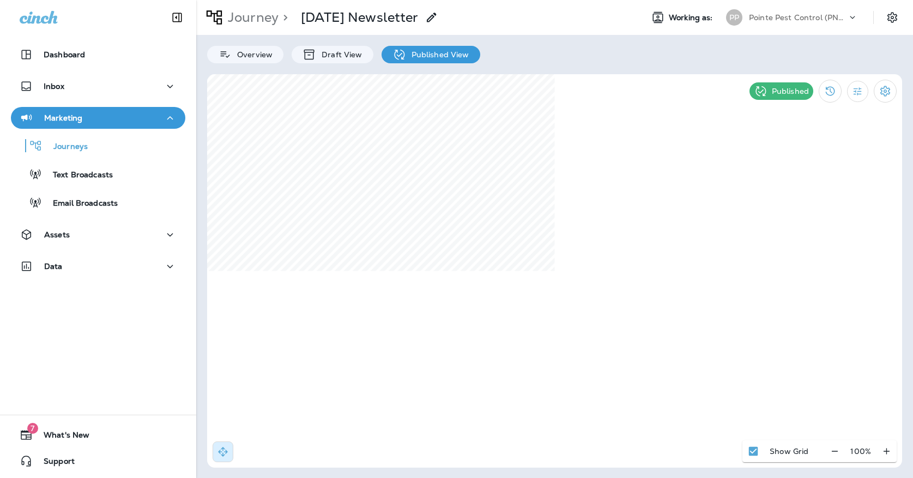
click at [812, 19] on p "Pointe Pest Control (PNW)" at bounding box center [798, 17] width 98 height 9
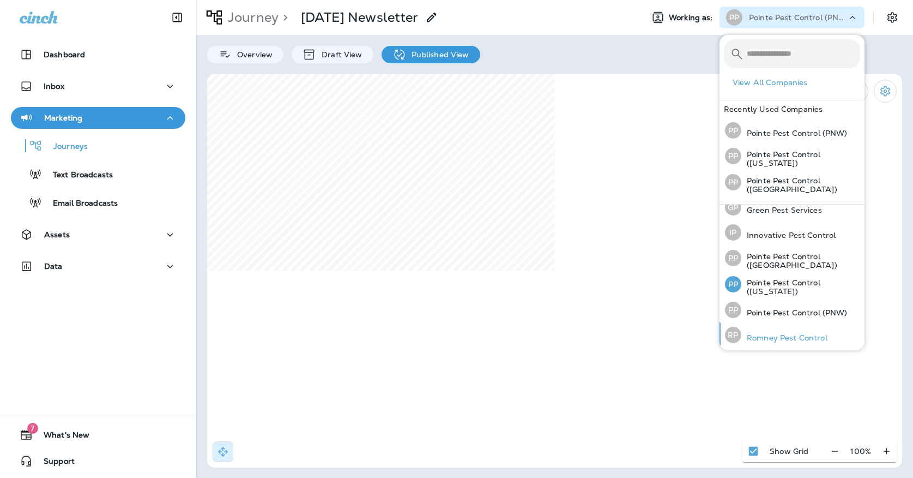
scroll to position [34, 0]
click at [761, 330] on div "RP Romney Pest Control" at bounding box center [776, 335] width 111 height 25
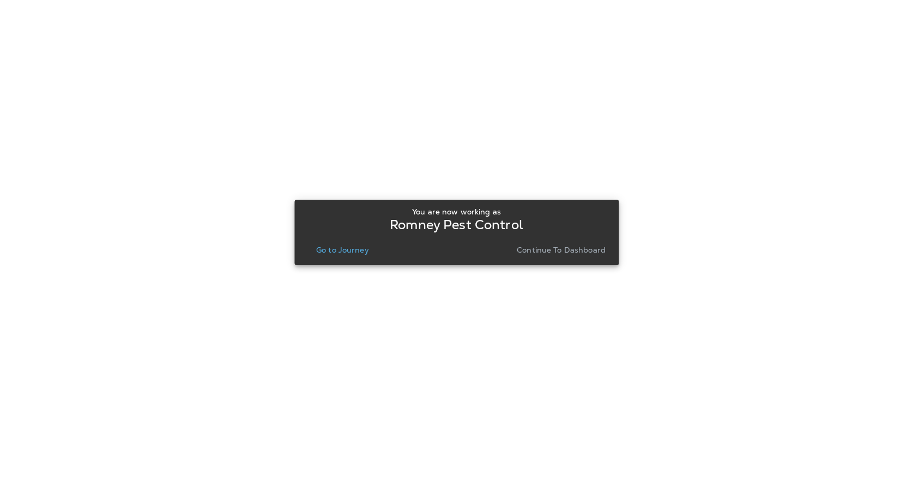
click at [334, 254] on p "Go to Journey" at bounding box center [342, 249] width 53 height 9
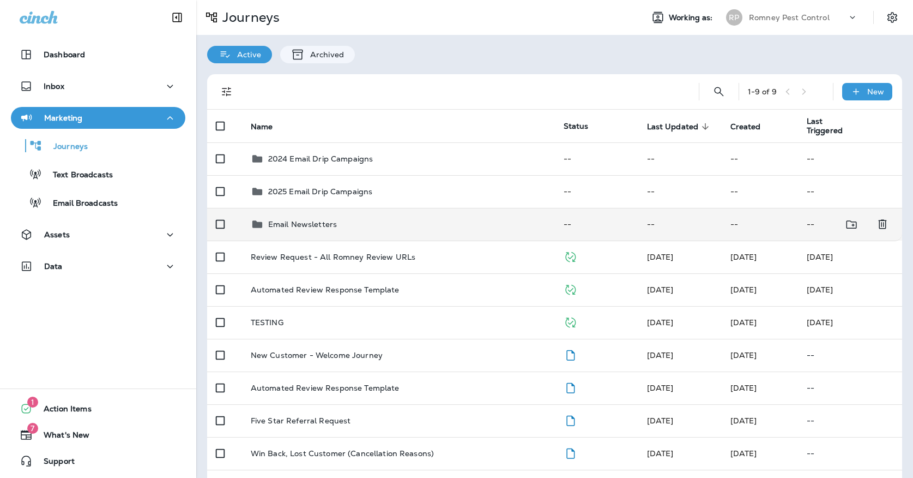
click at [339, 225] on td "Email Newsletters" at bounding box center [398, 224] width 313 height 33
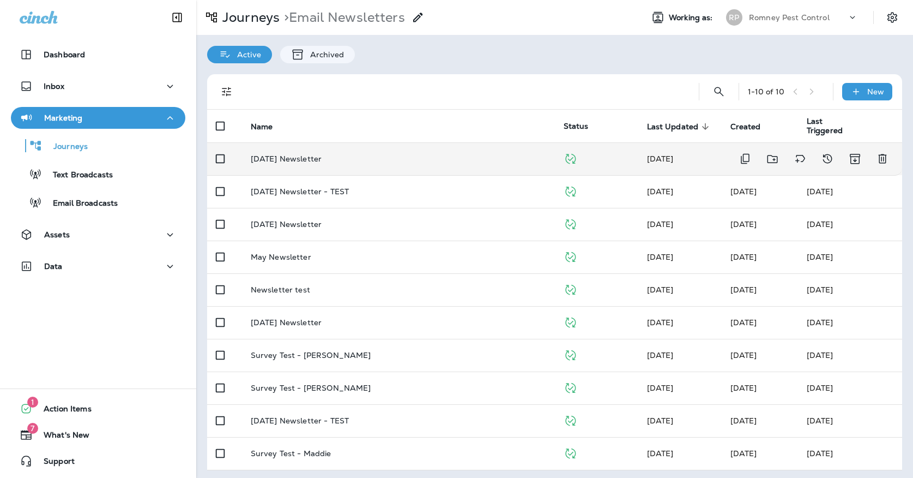
click at [346, 157] on td "Oct '25 Newsletter" at bounding box center [398, 158] width 313 height 33
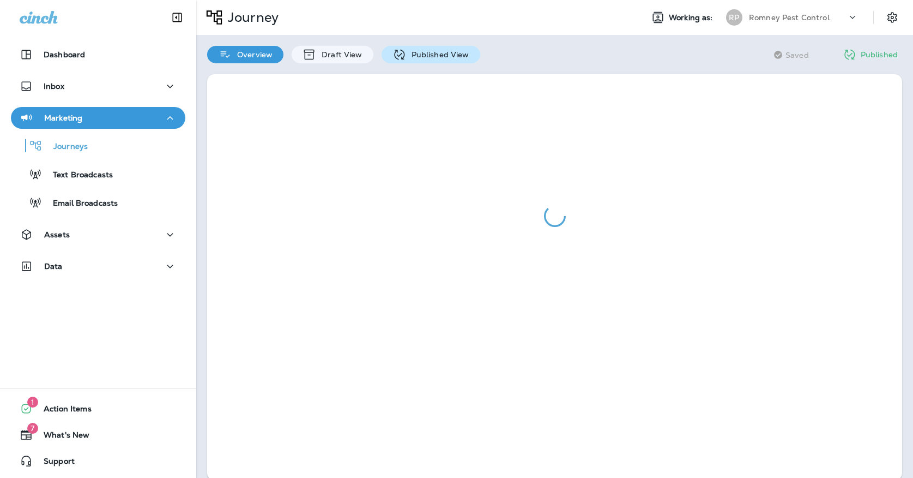
click at [408, 50] on p "Published View" at bounding box center [437, 54] width 63 height 9
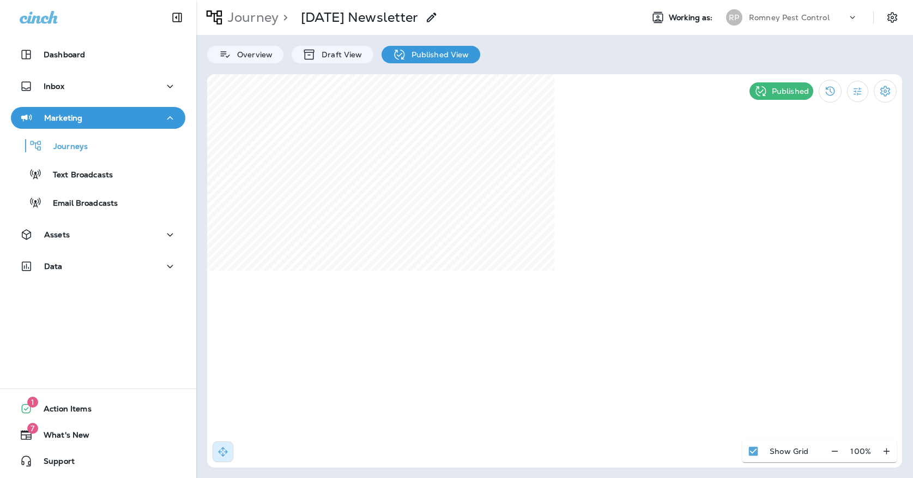
select select "*"
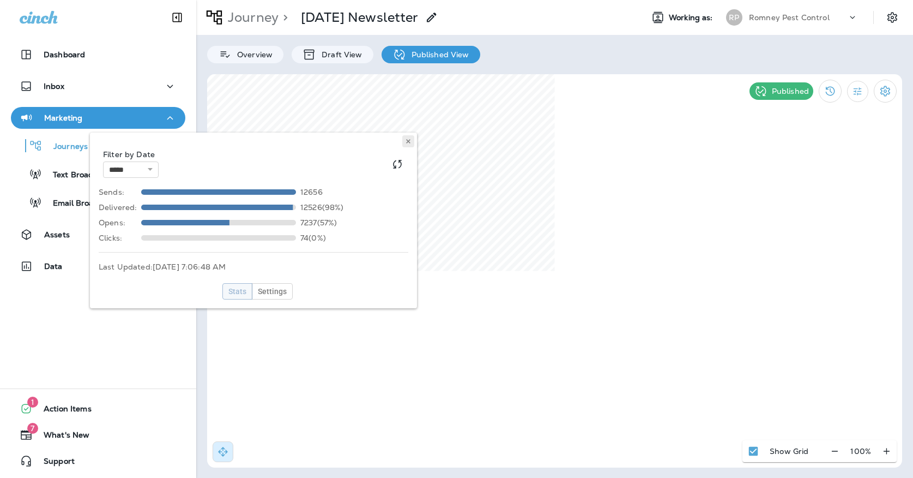
click at [412, 140] on button at bounding box center [408, 141] width 12 height 12
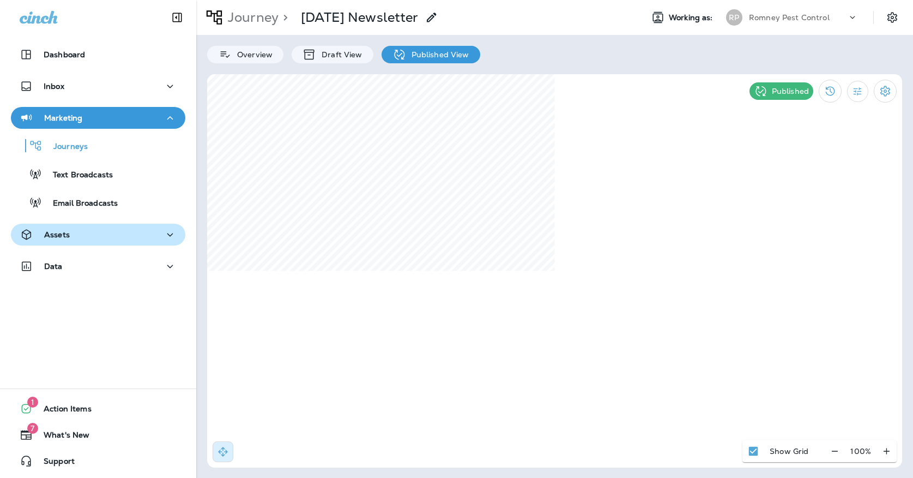
click at [129, 231] on div "Assets" at bounding box center [98, 235] width 157 height 14
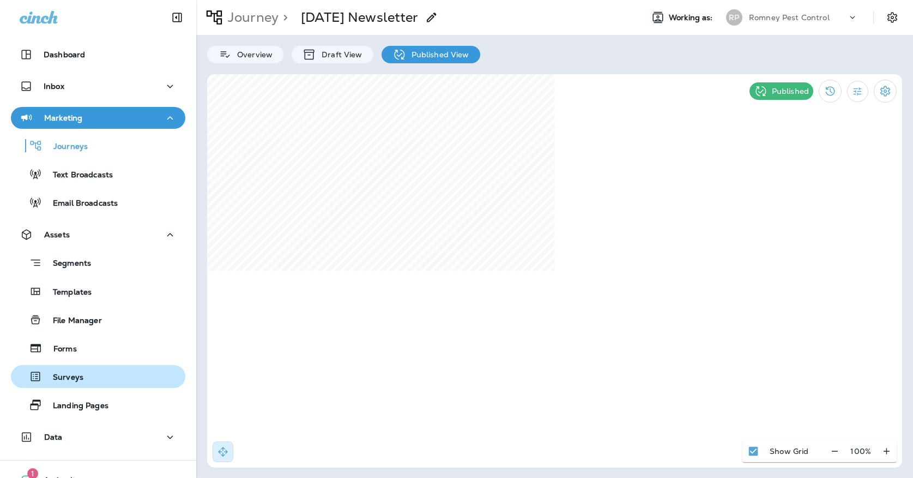
click at [100, 372] on div "Surveys" at bounding box center [98, 376] width 166 height 16
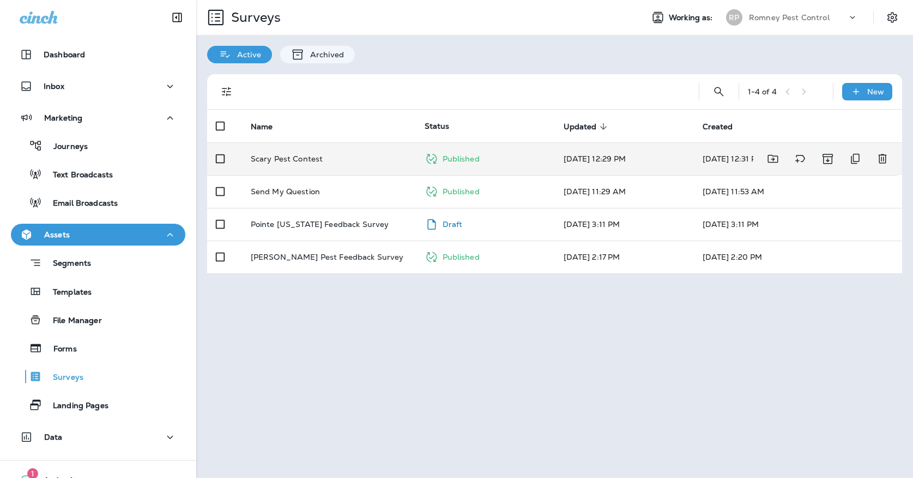
click at [351, 142] on td "Scary Pest Contest" at bounding box center [329, 158] width 174 height 33
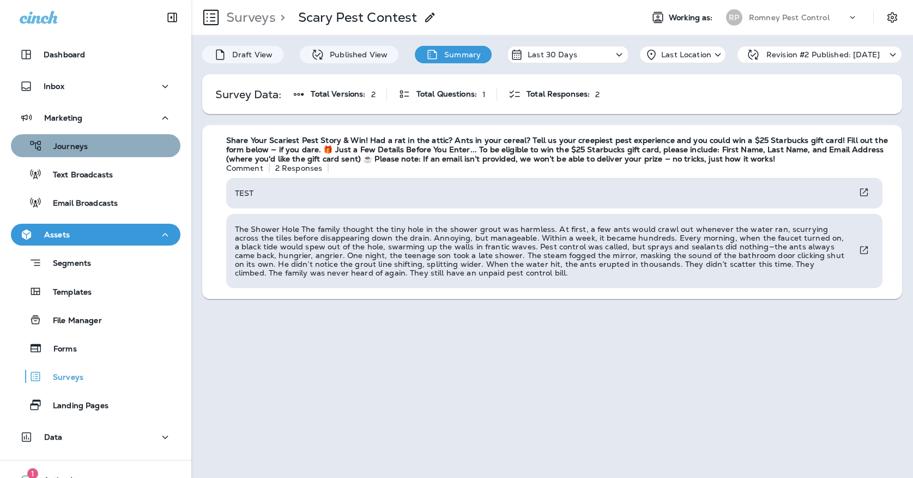
click at [63, 148] on p "Journeys" at bounding box center [65, 147] width 45 height 10
